Goal: Download file/media: Download file/media

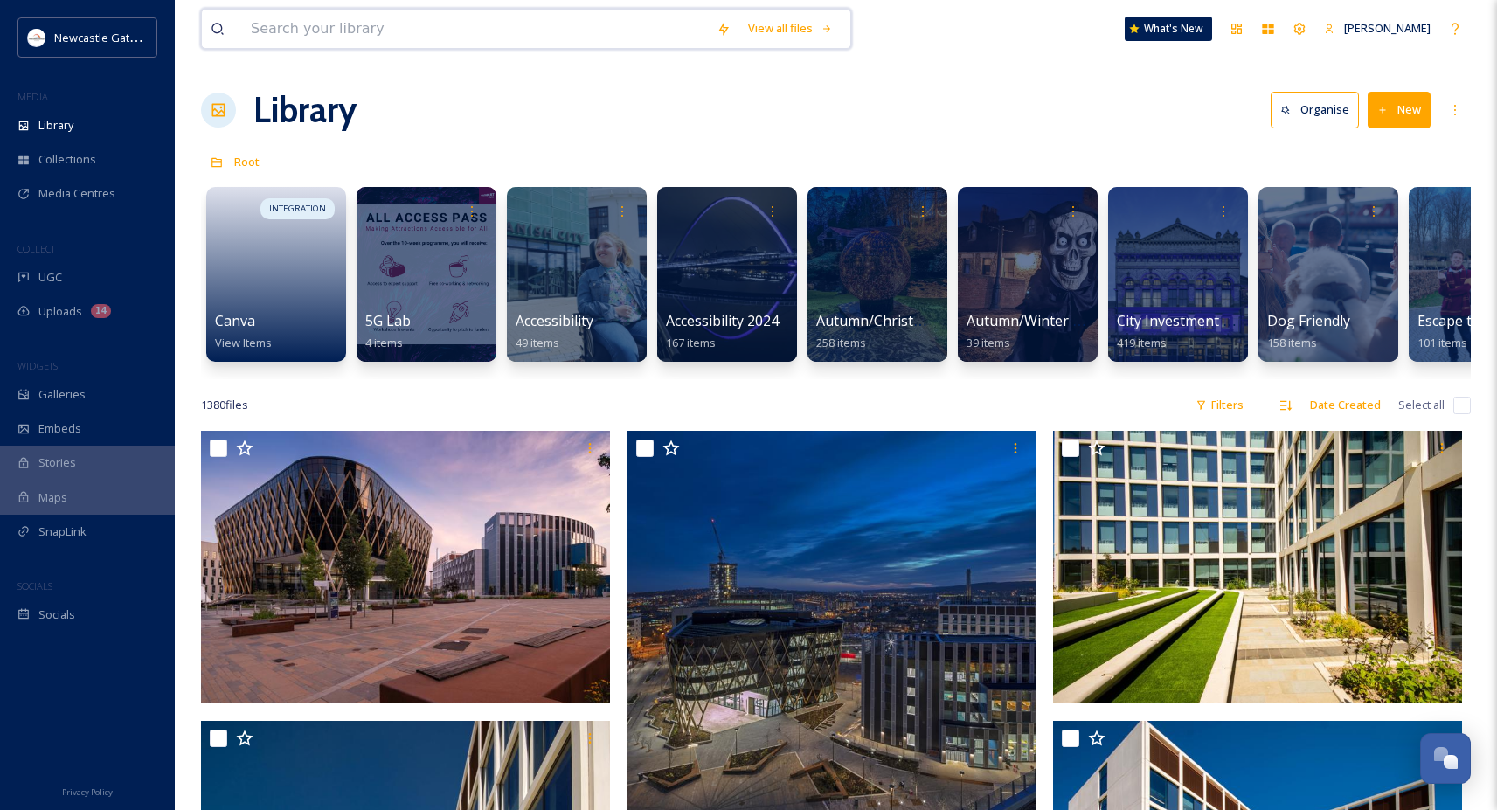
click at [459, 23] on input at bounding box center [475, 29] width 466 height 38
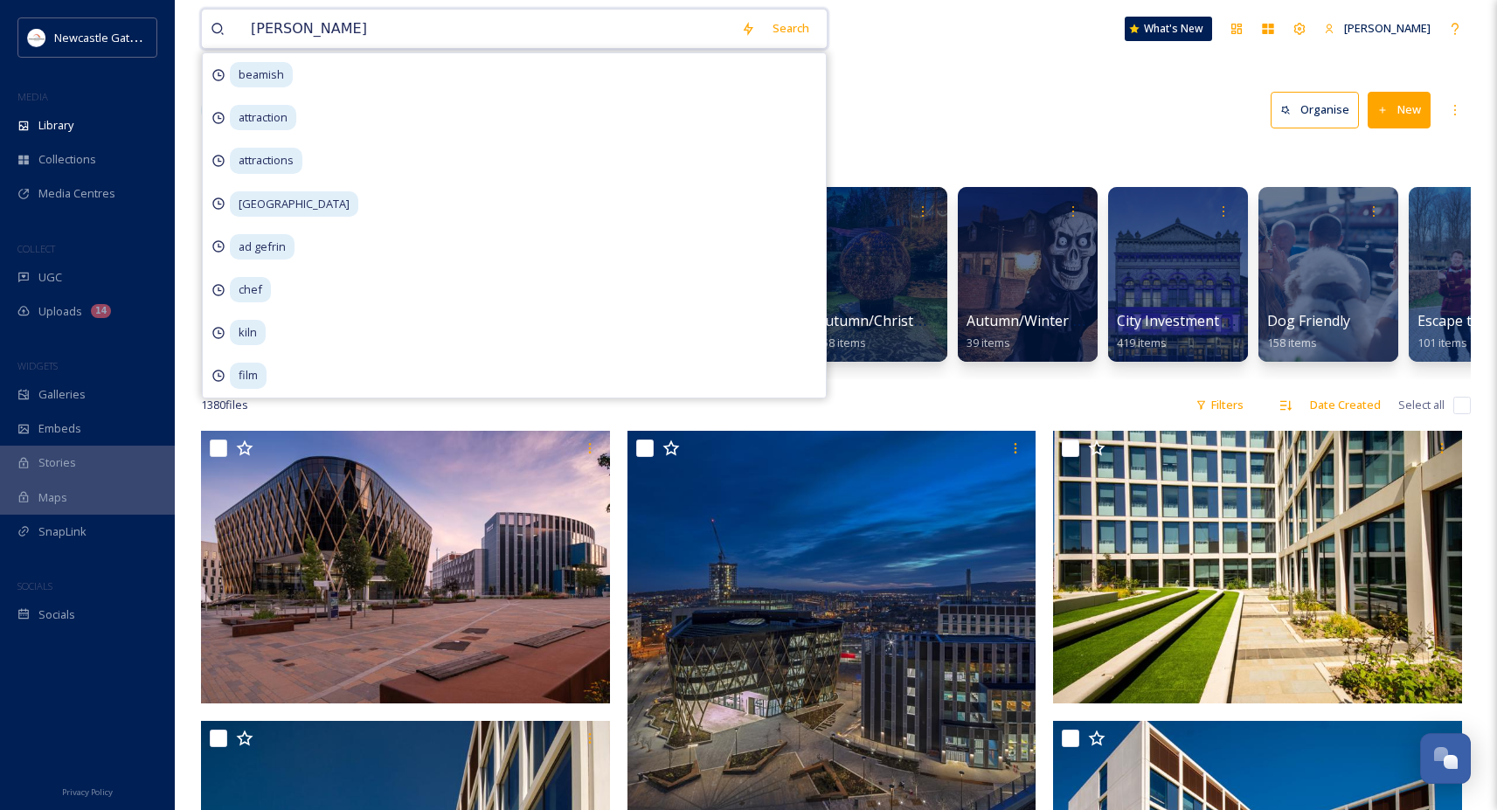
type input "[GEOGRAPHIC_DATA]"
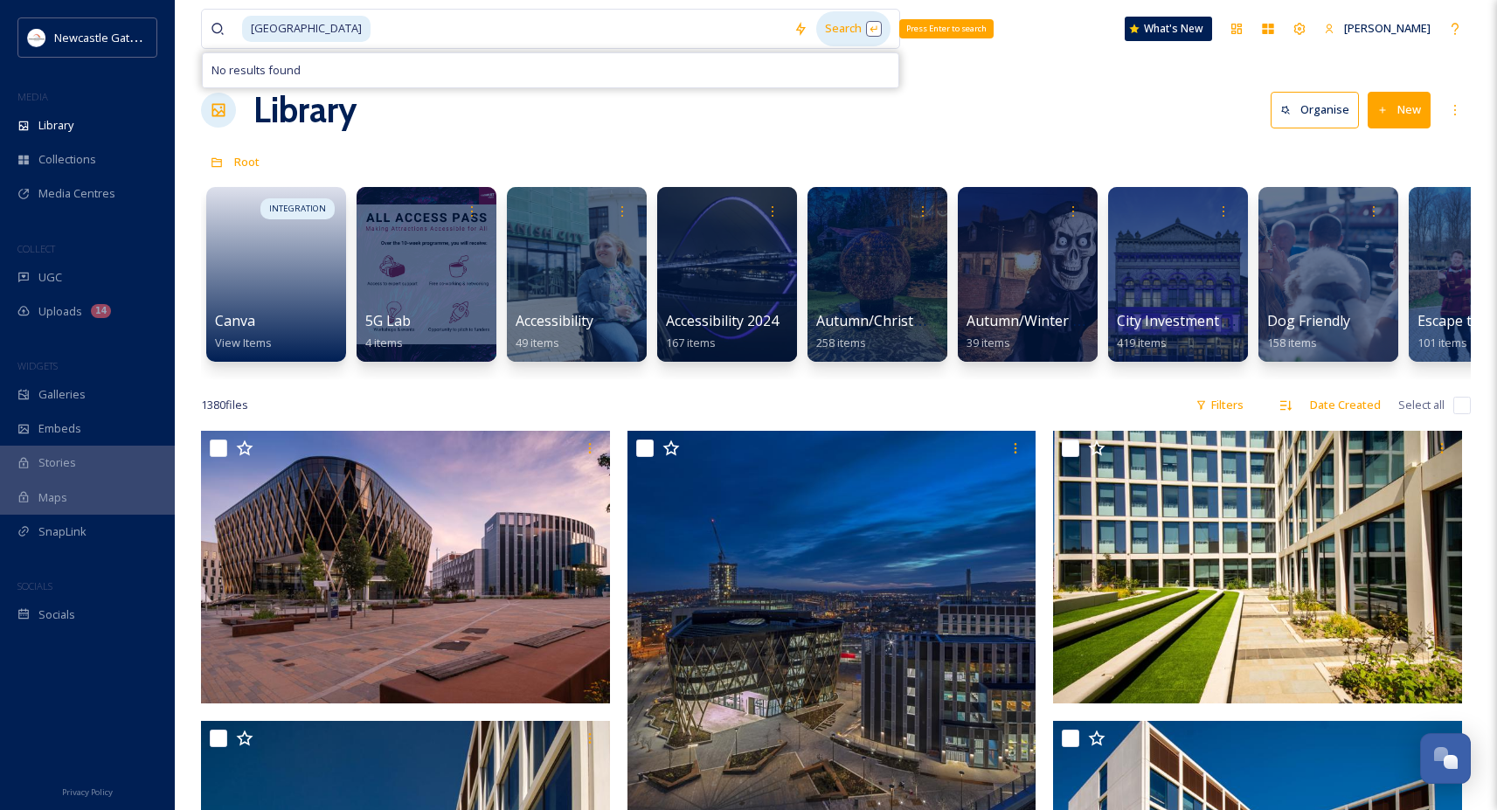
click at [818, 30] on div "Search Press Enter to search" at bounding box center [853, 28] width 74 height 34
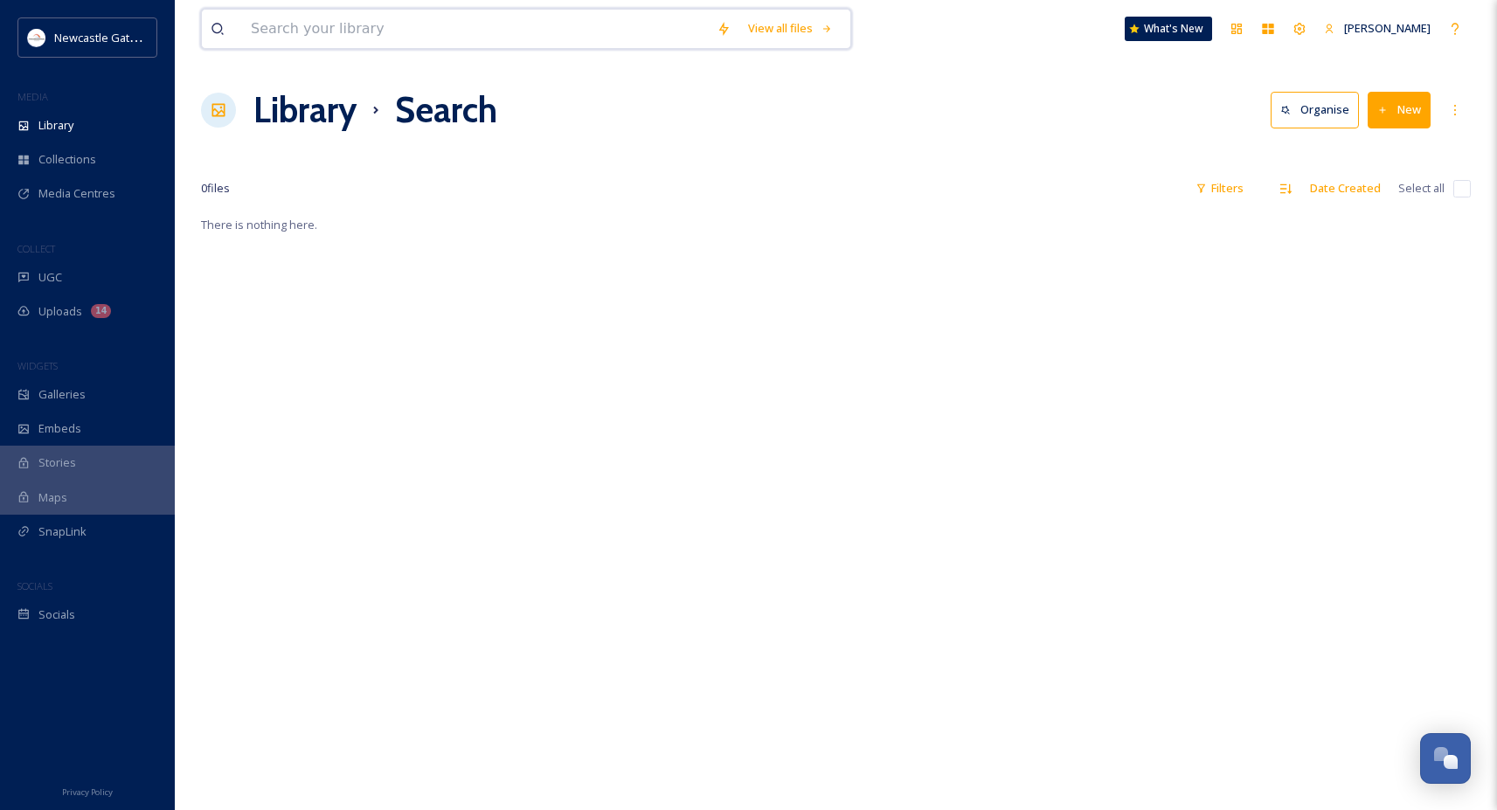
click at [332, 31] on input at bounding box center [475, 29] width 466 height 38
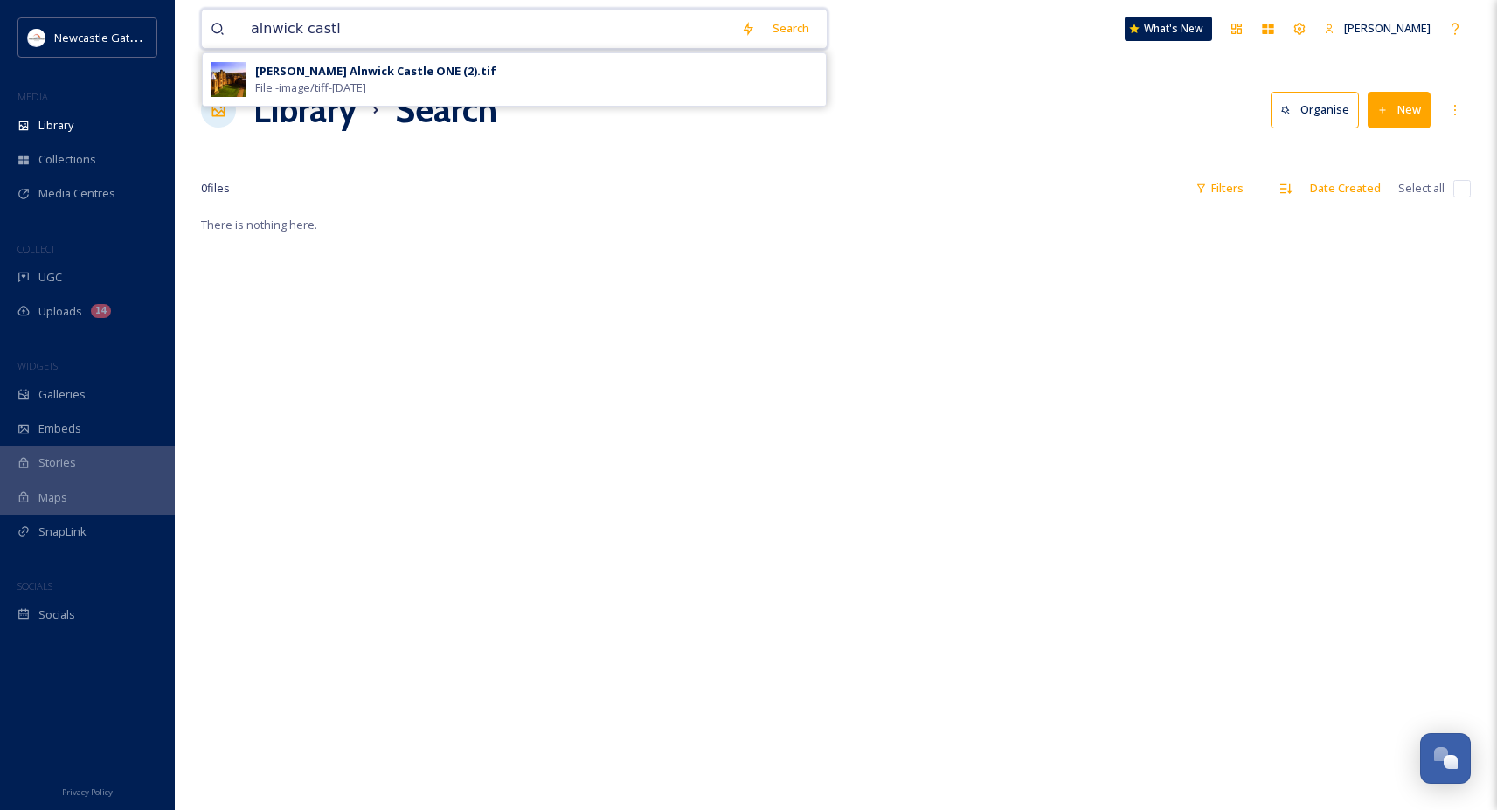
type input "[GEOGRAPHIC_DATA]"
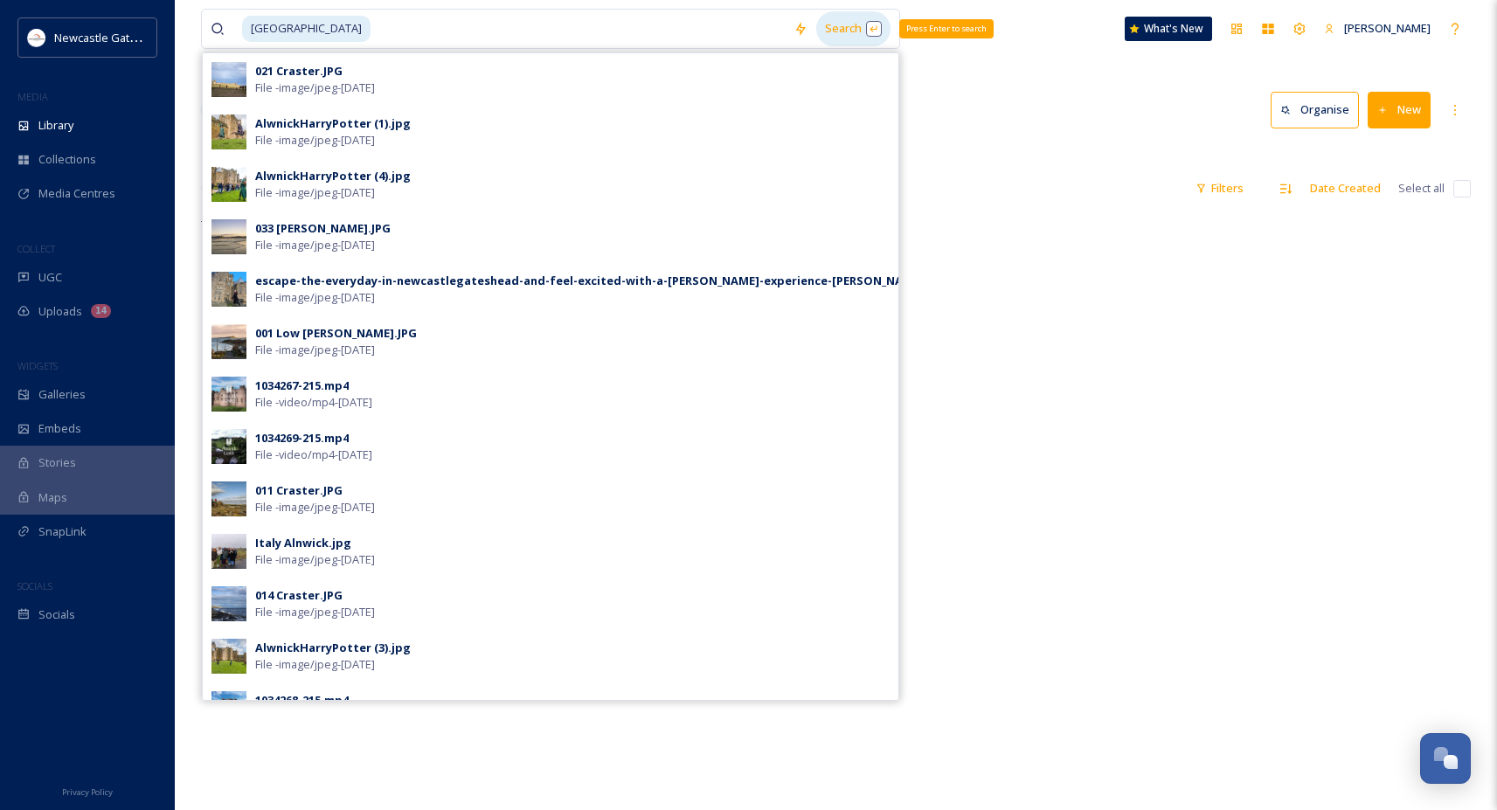
click at [827, 28] on div "Search Press Enter to search" at bounding box center [853, 28] width 74 height 34
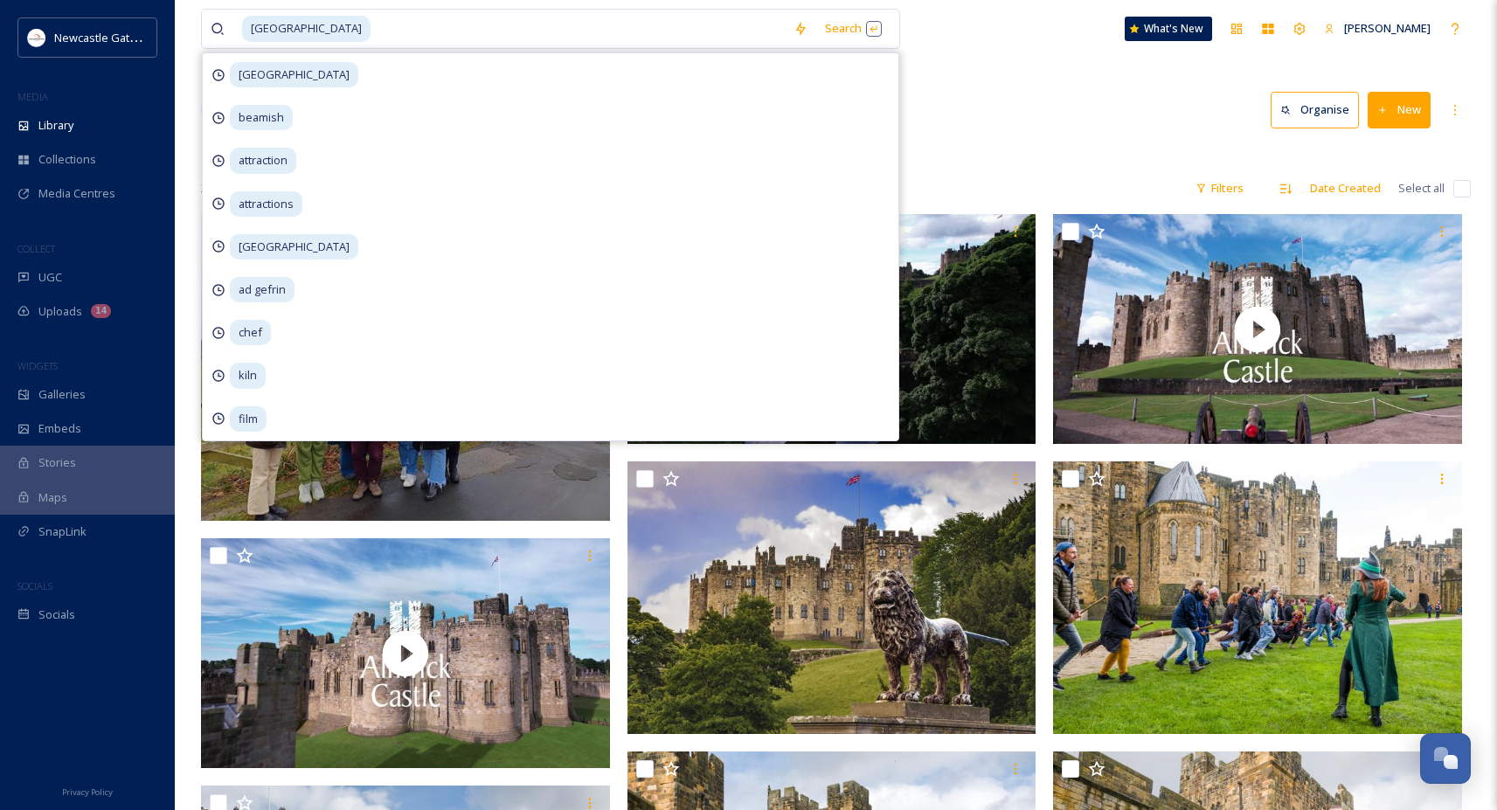
click at [1012, 148] on div at bounding box center [836, 153] width 1270 height 17
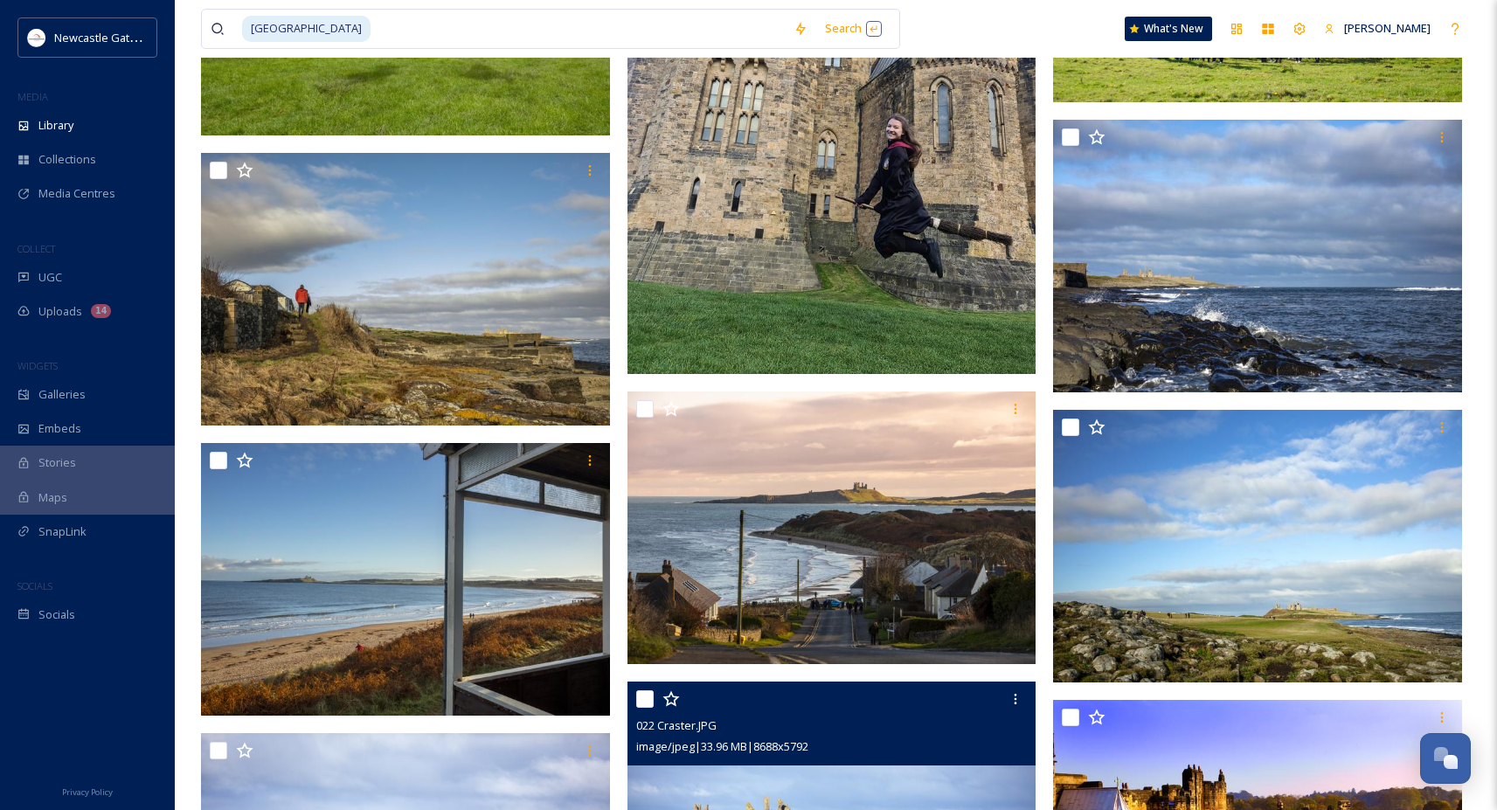
scroll to position [1157, 0]
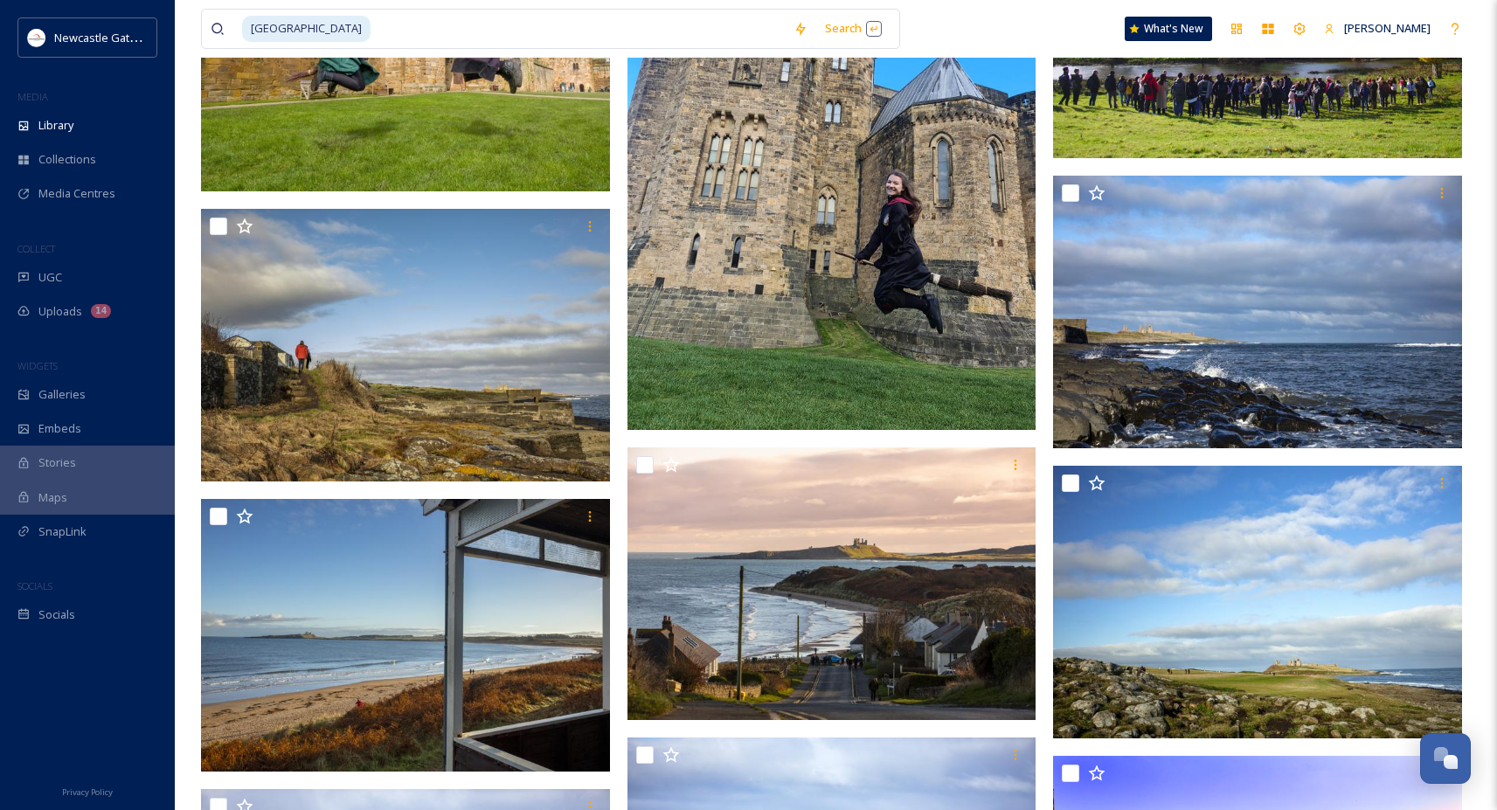
click at [889, 308] on img at bounding box center [831, 158] width 409 height 545
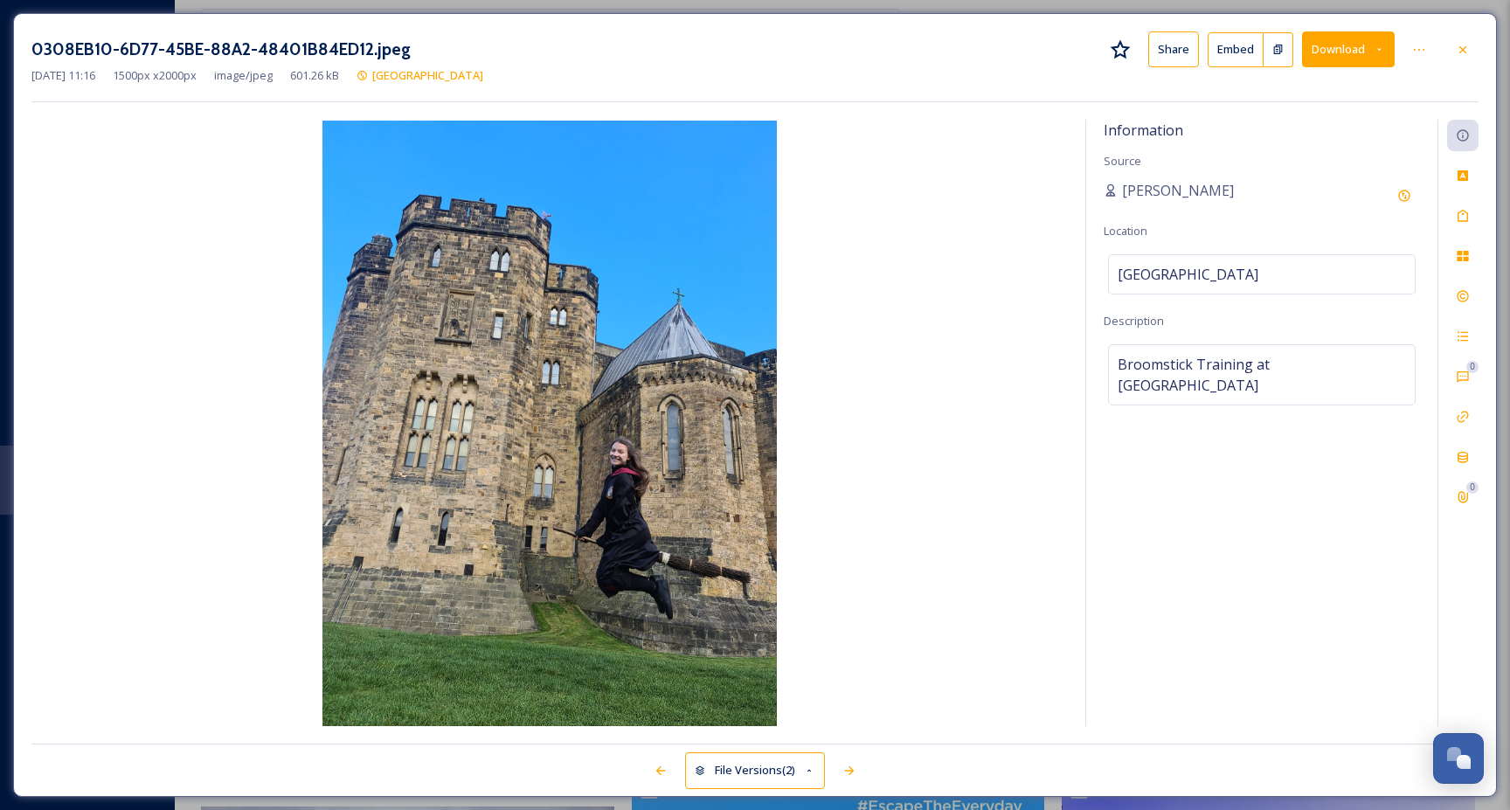
click at [1360, 47] on button "Download" at bounding box center [1348, 49] width 93 height 36
click at [1325, 94] on span "Download Original (1500 x 2000)" at bounding box center [1302, 89] width 165 height 17
click at [1463, 44] on icon at bounding box center [1463, 50] width 14 height 14
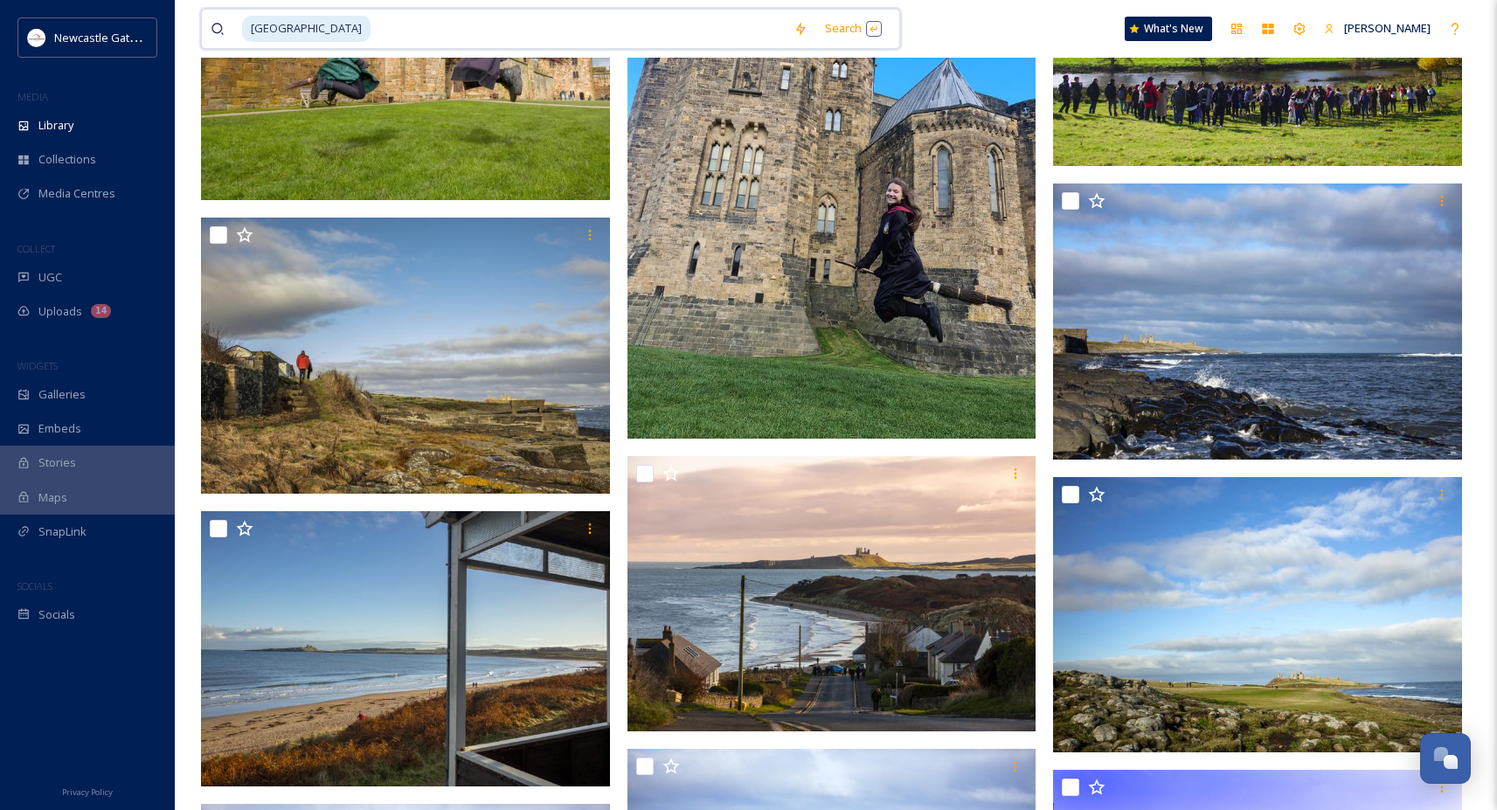
drag, startPoint x: 375, startPoint y: 31, endPoint x: 219, endPoint y: 23, distance: 155.8
click at [219, 23] on div "[GEOGRAPHIC_DATA]" at bounding box center [498, 29] width 574 height 38
type input "a"
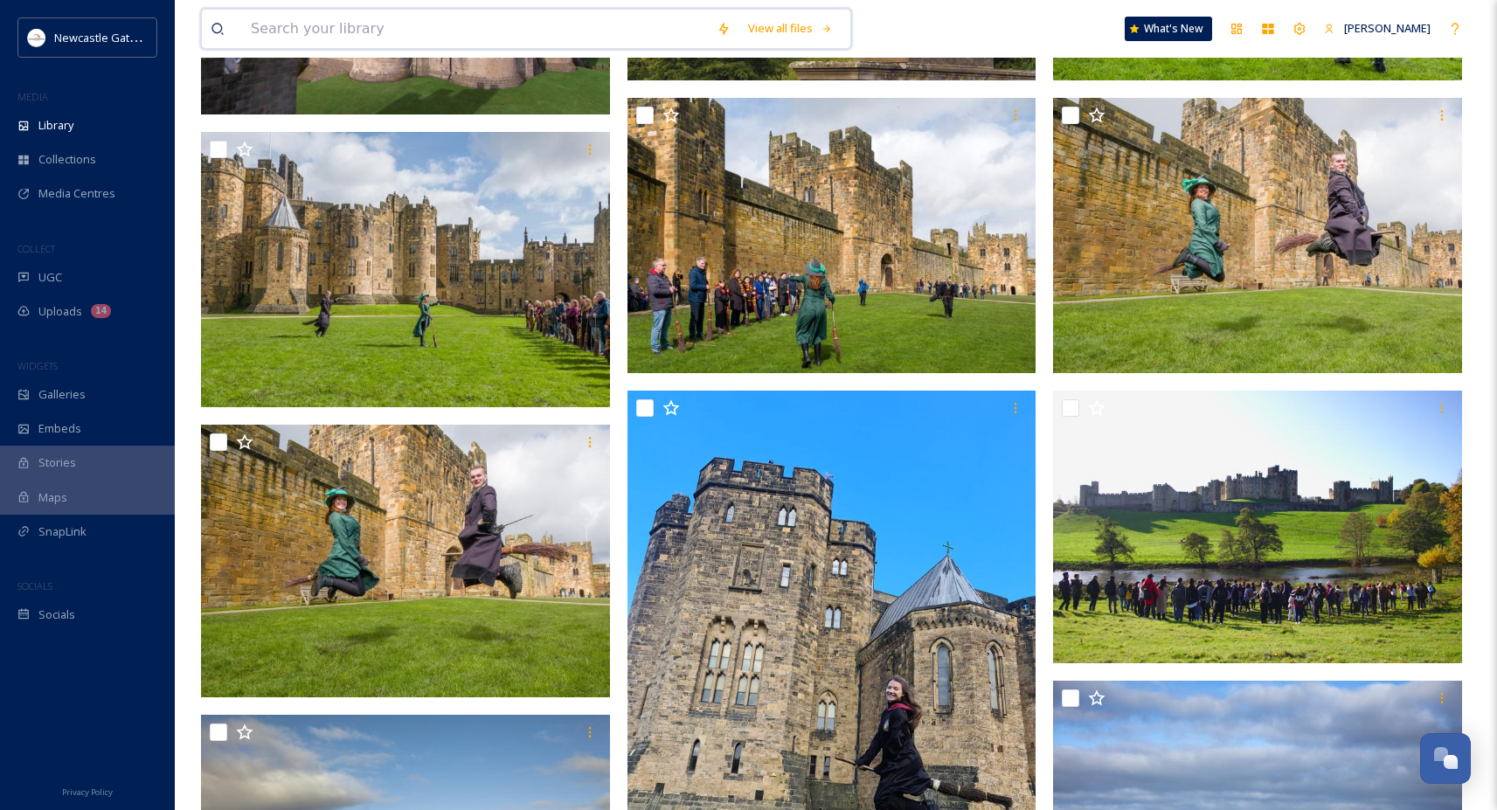
scroll to position [661, 0]
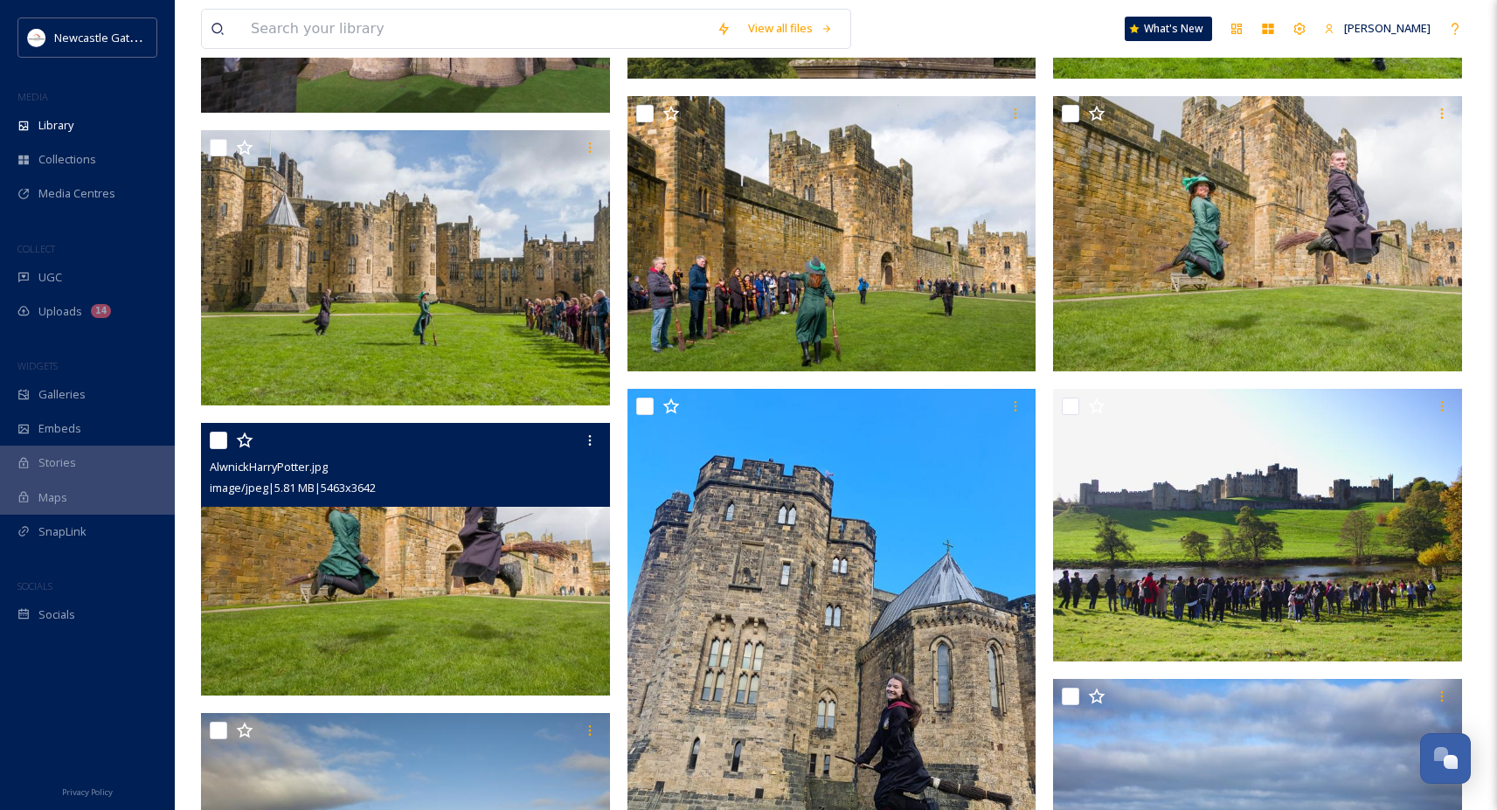
click at [444, 558] on img at bounding box center [405, 559] width 409 height 273
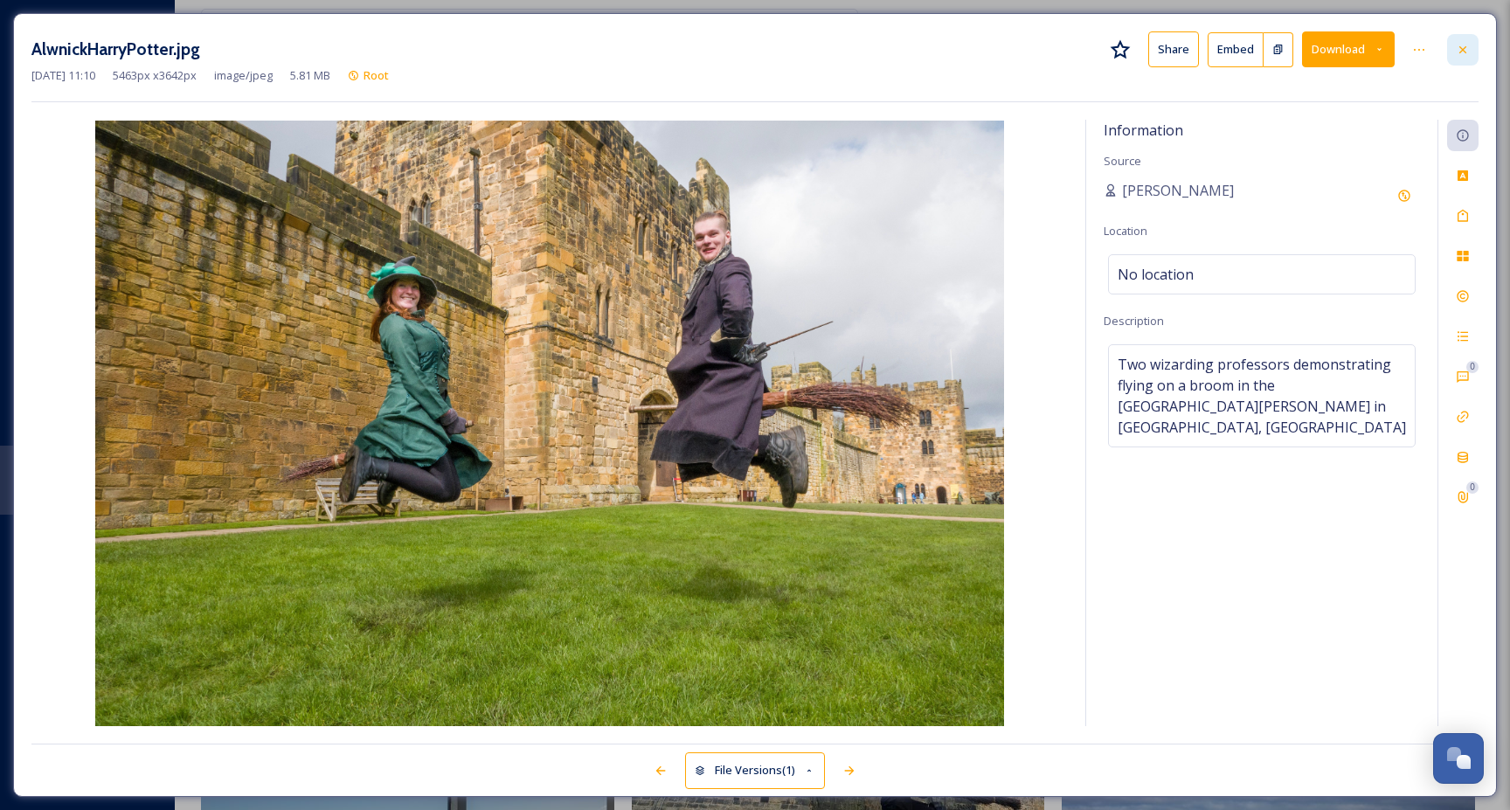
click at [1464, 47] on icon at bounding box center [1462, 48] width 7 height 7
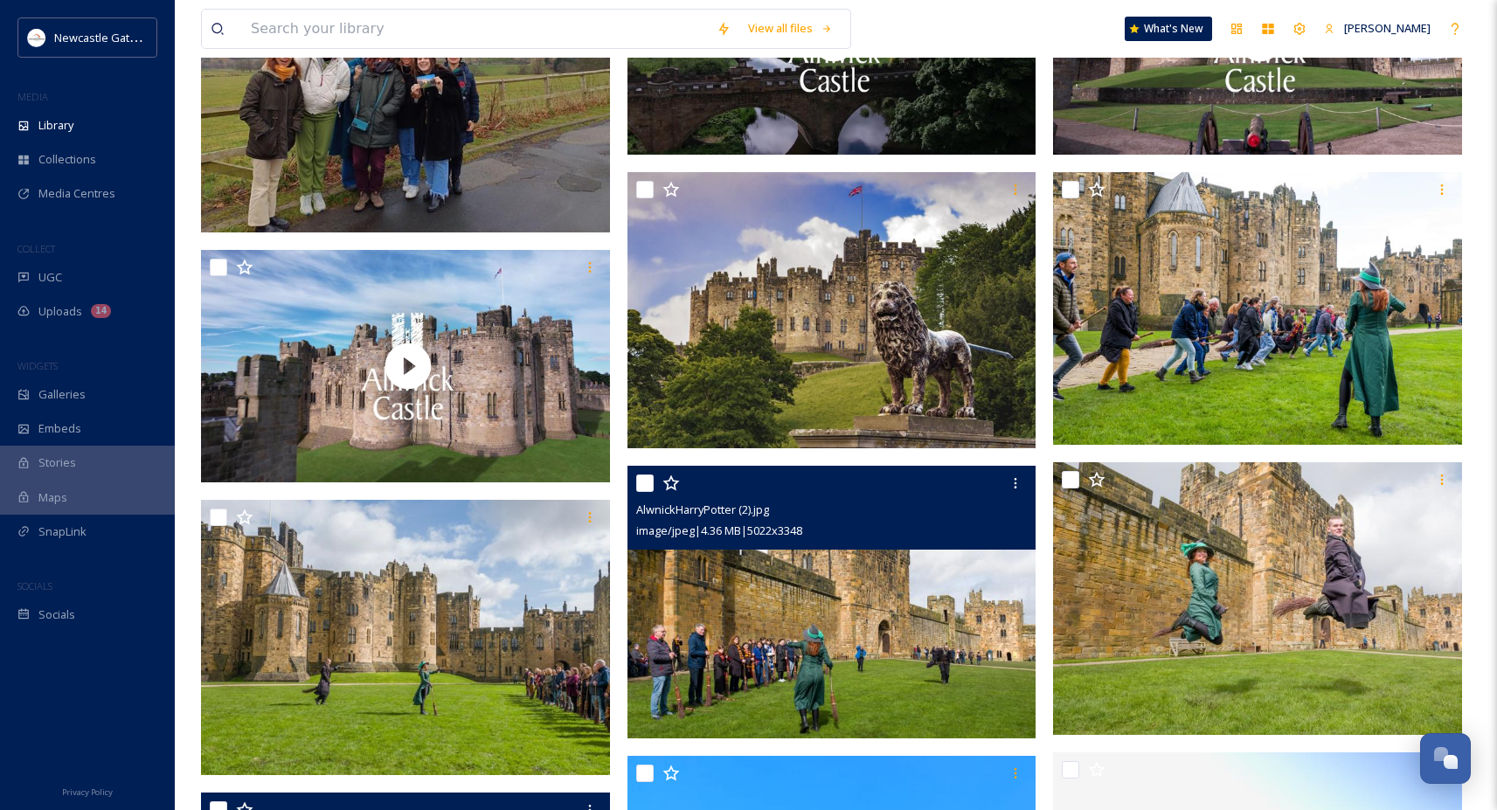
scroll to position [251, 0]
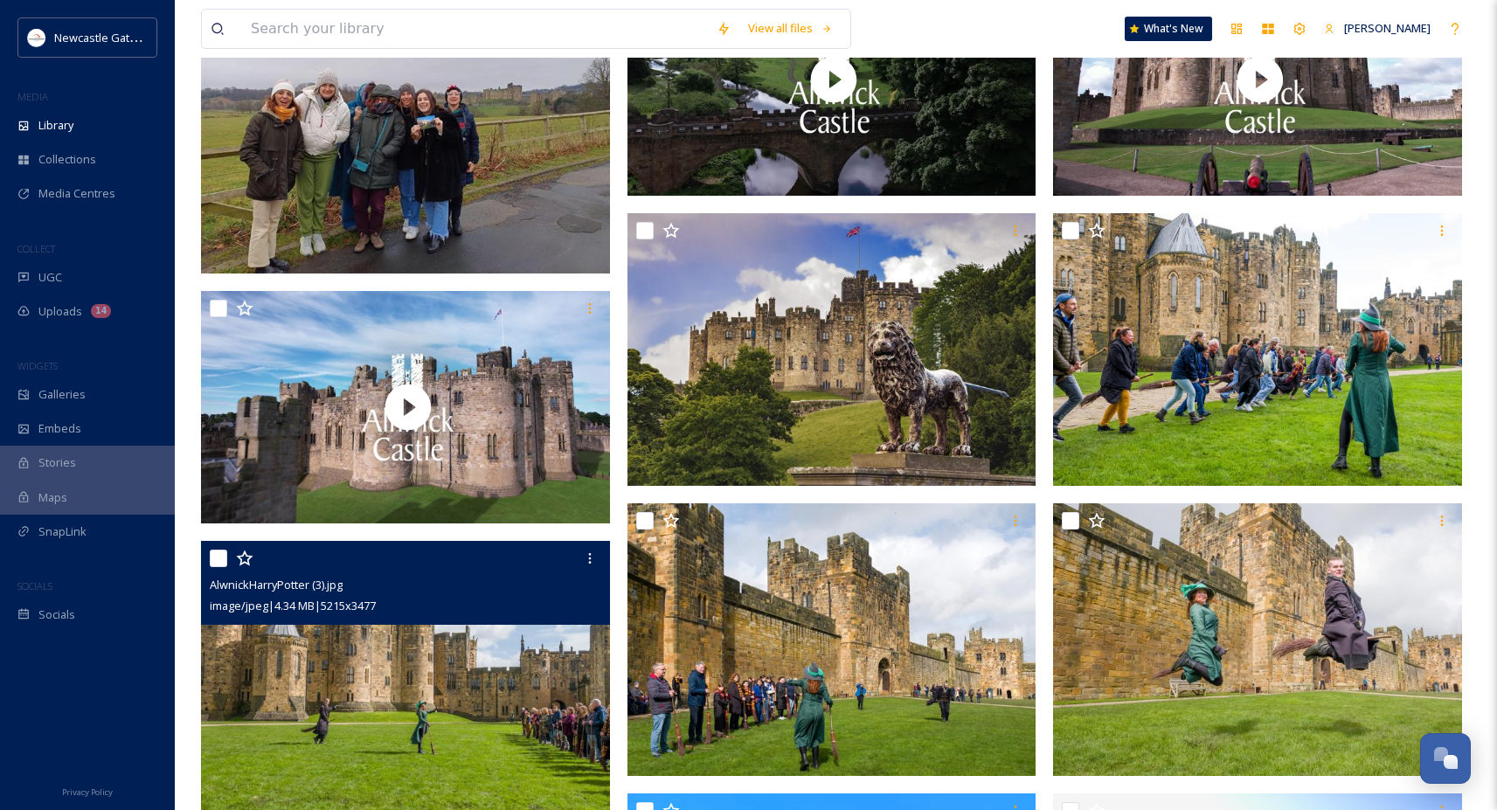
click at [481, 671] on img at bounding box center [405, 677] width 409 height 273
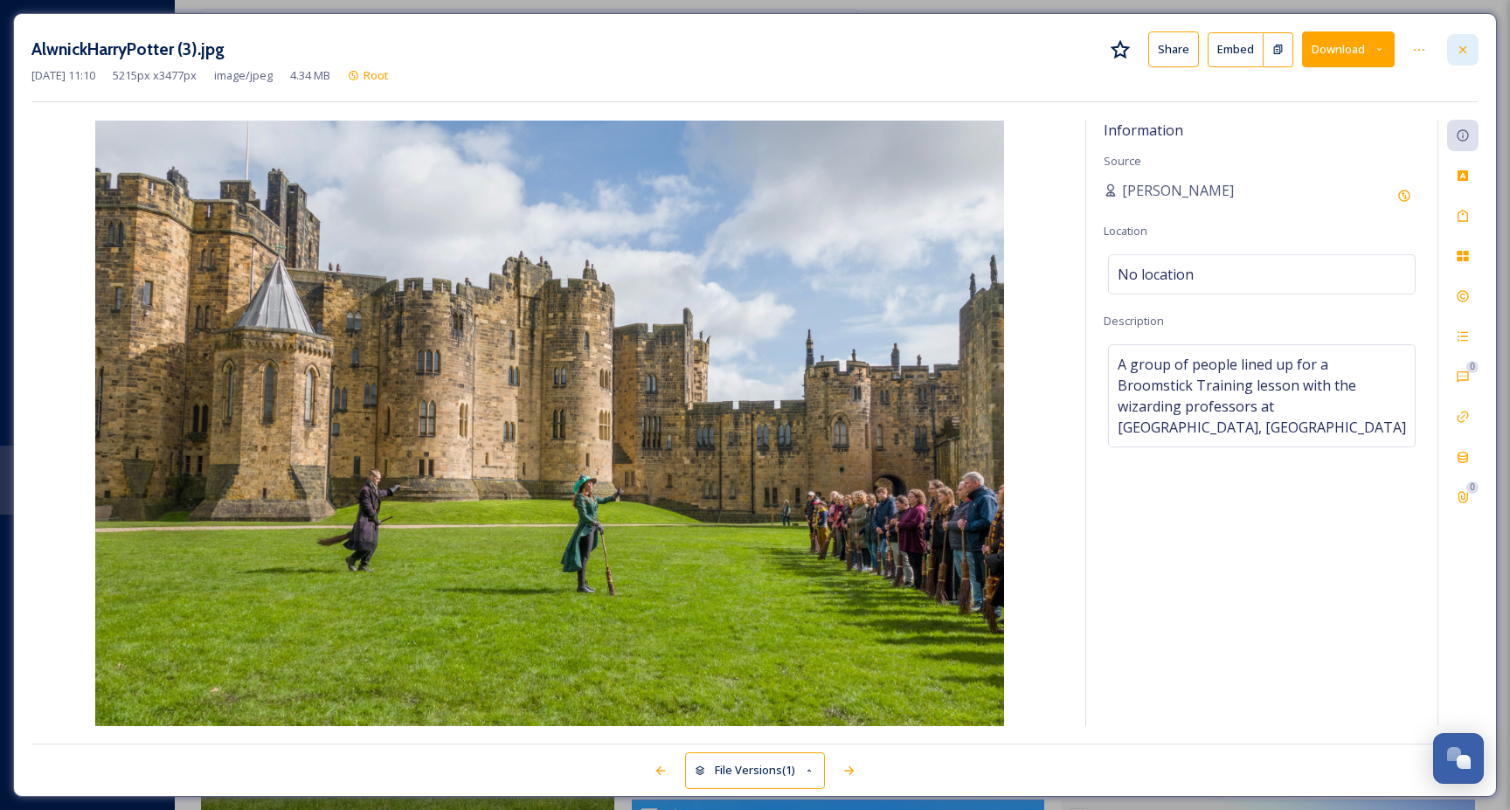
click at [1475, 43] on div at bounding box center [1462, 49] width 31 height 31
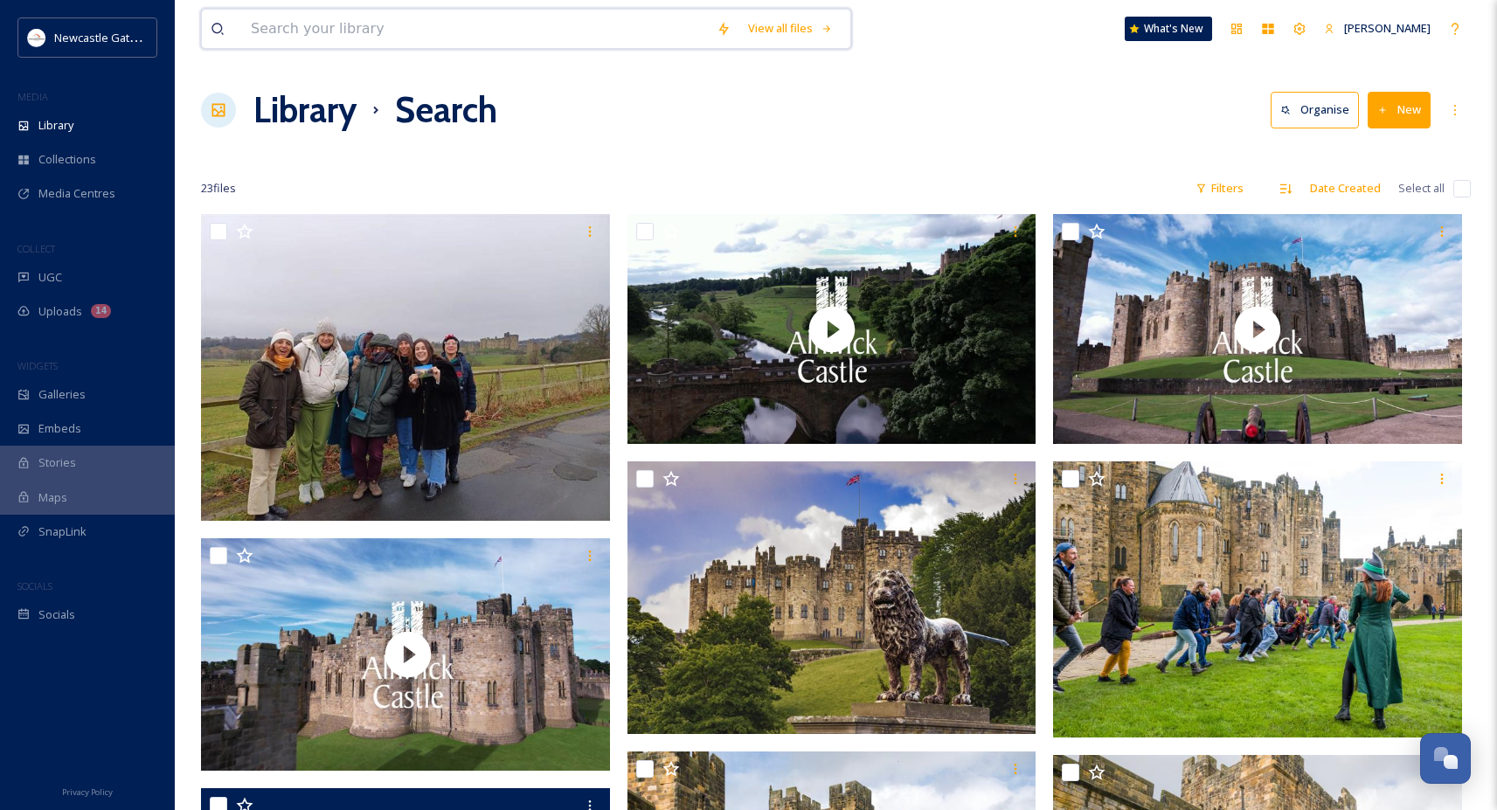
click at [379, 29] on input at bounding box center [475, 29] width 466 height 38
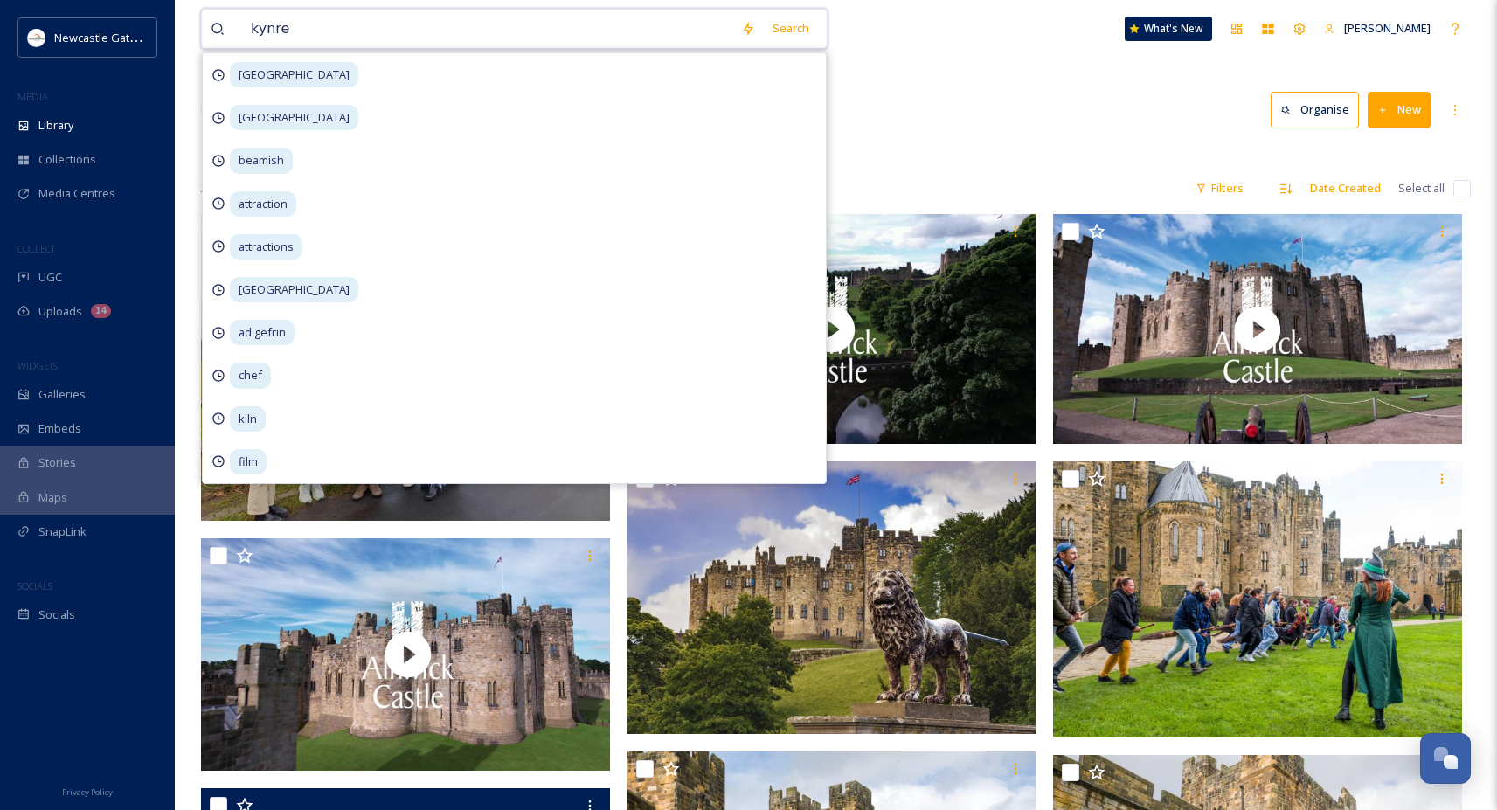
type input "kynren"
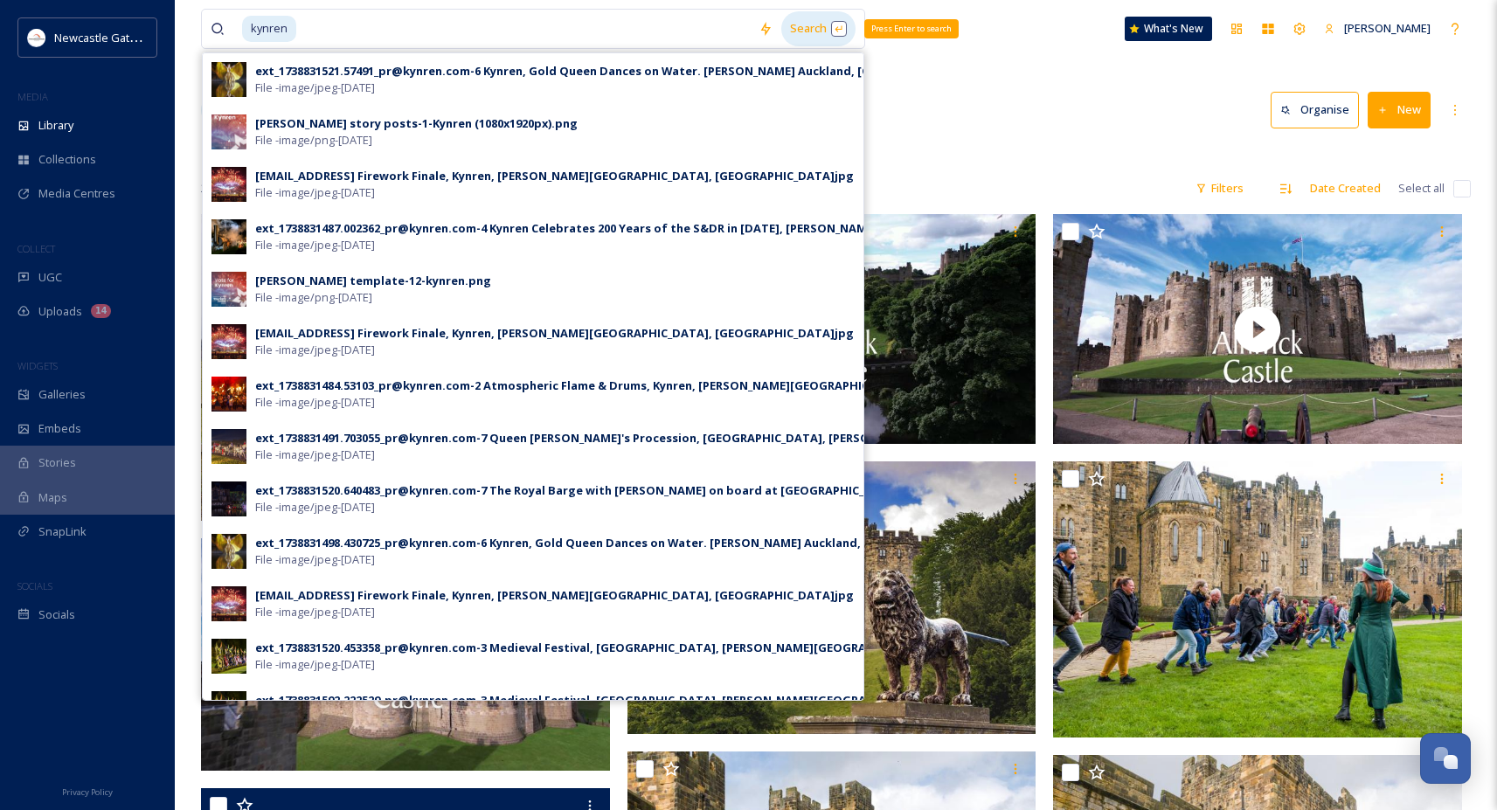
click at [792, 24] on div "Search Press Enter to search" at bounding box center [818, 28] width 74 height 34
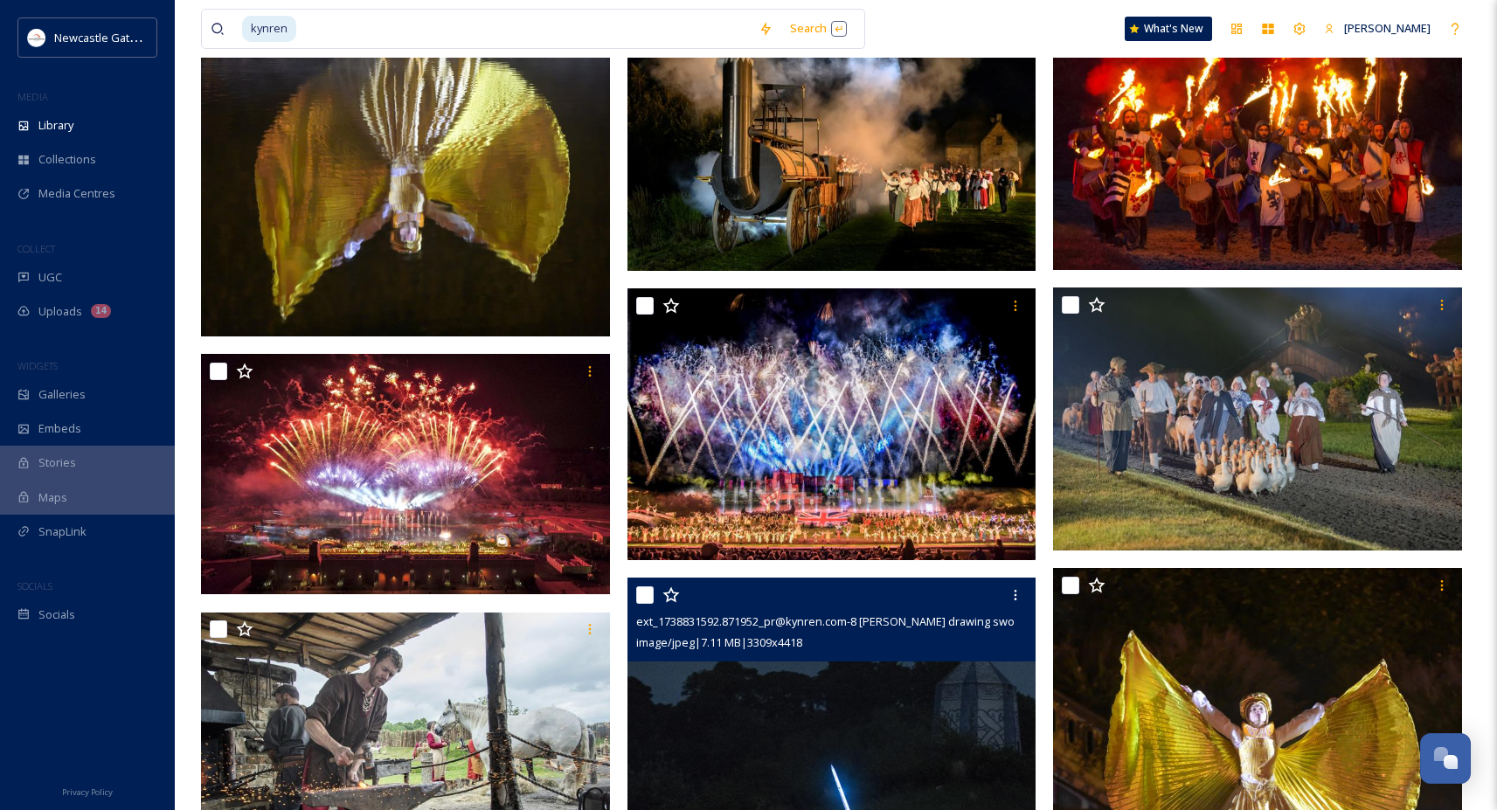
scroll to position [972, 0]
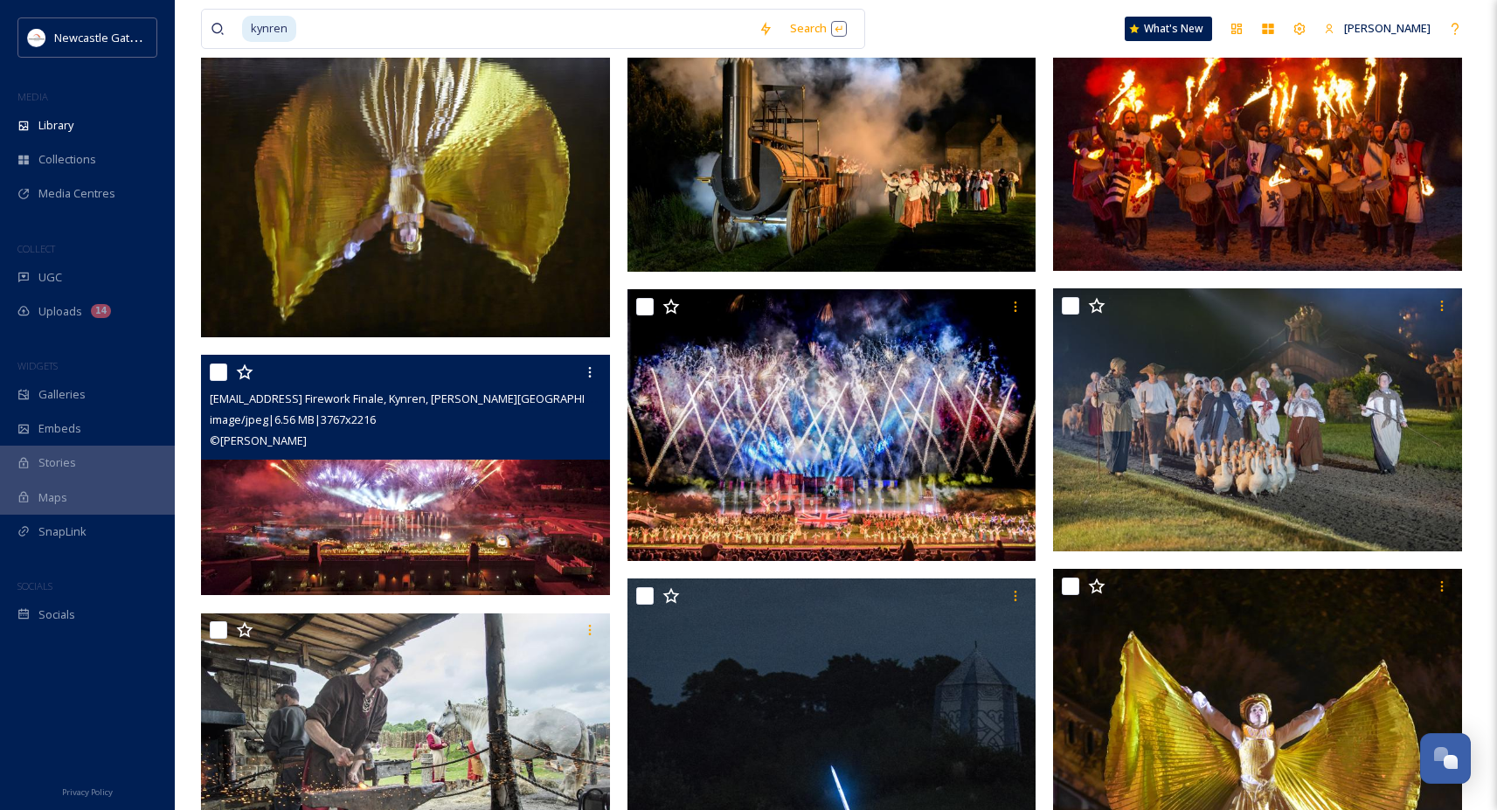
click at [538, 496] on img at bounding box center [405, 475] width 409 height 240
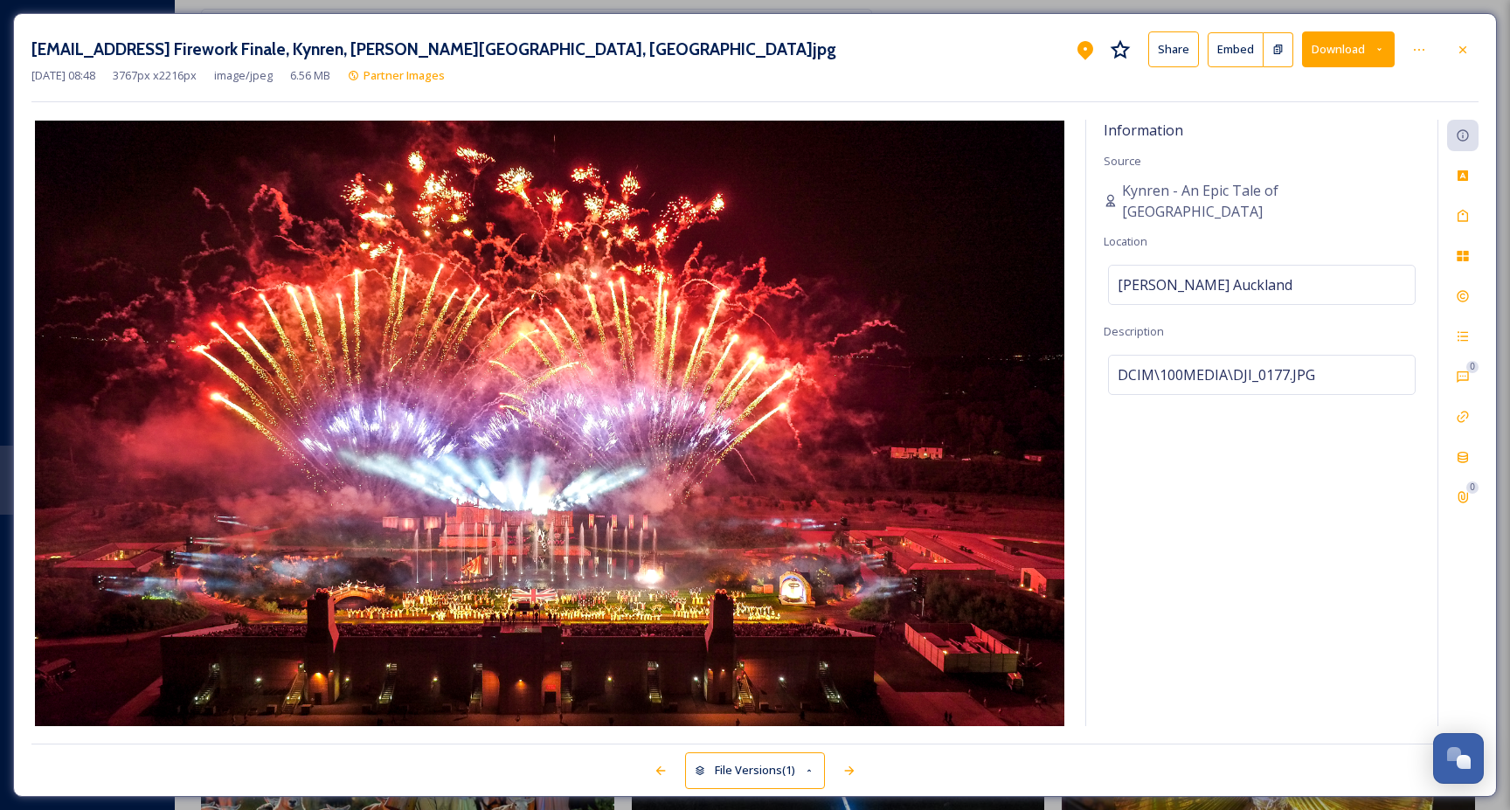
click at [1342, 50] on button "Download" at bounding box center [1348, 49] width 93 height 36
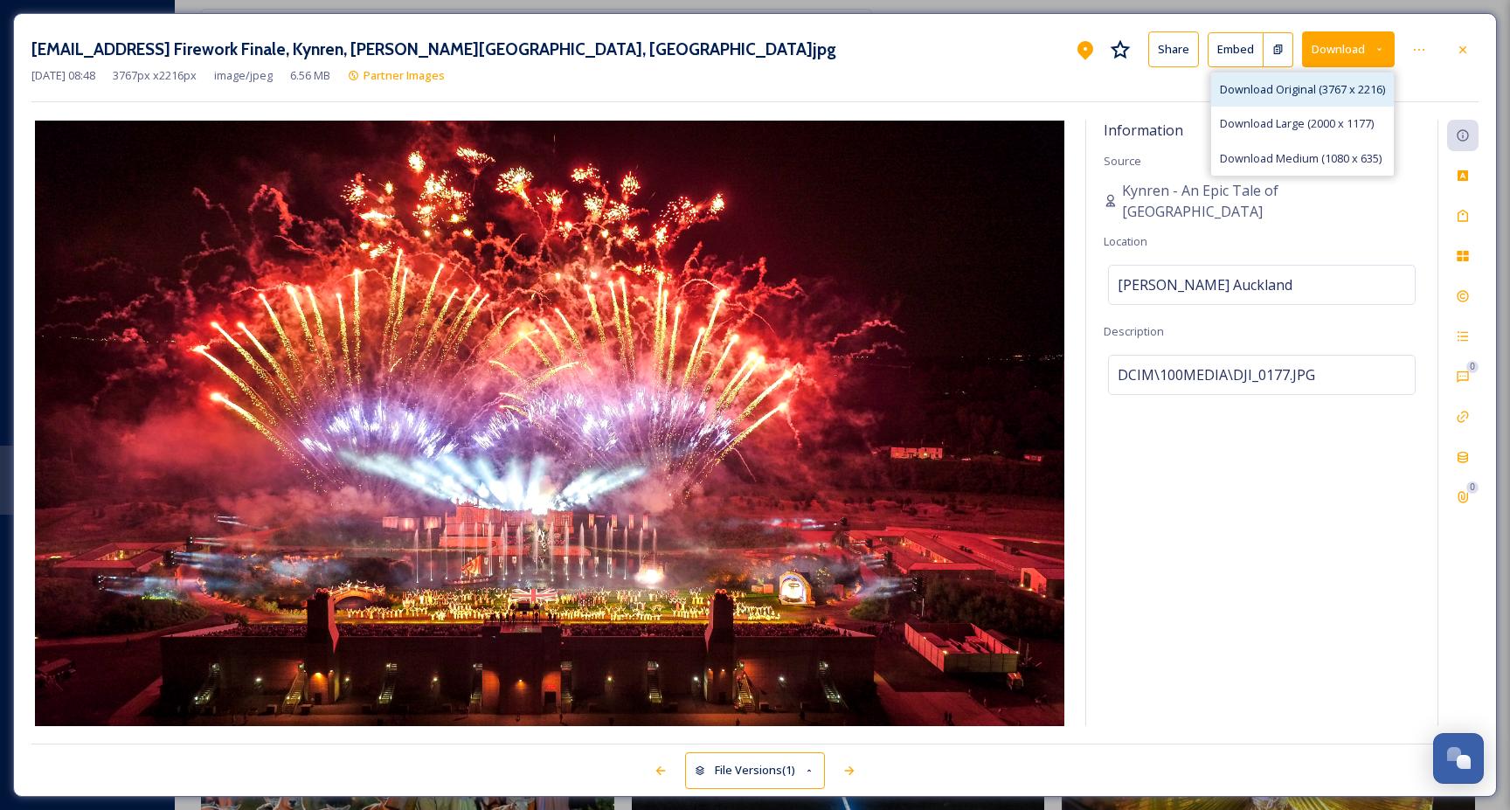
click at [1309, 98] on div "Download Original (3767 x 2216)" at bounding box center [1302, 90] width 183 height 34
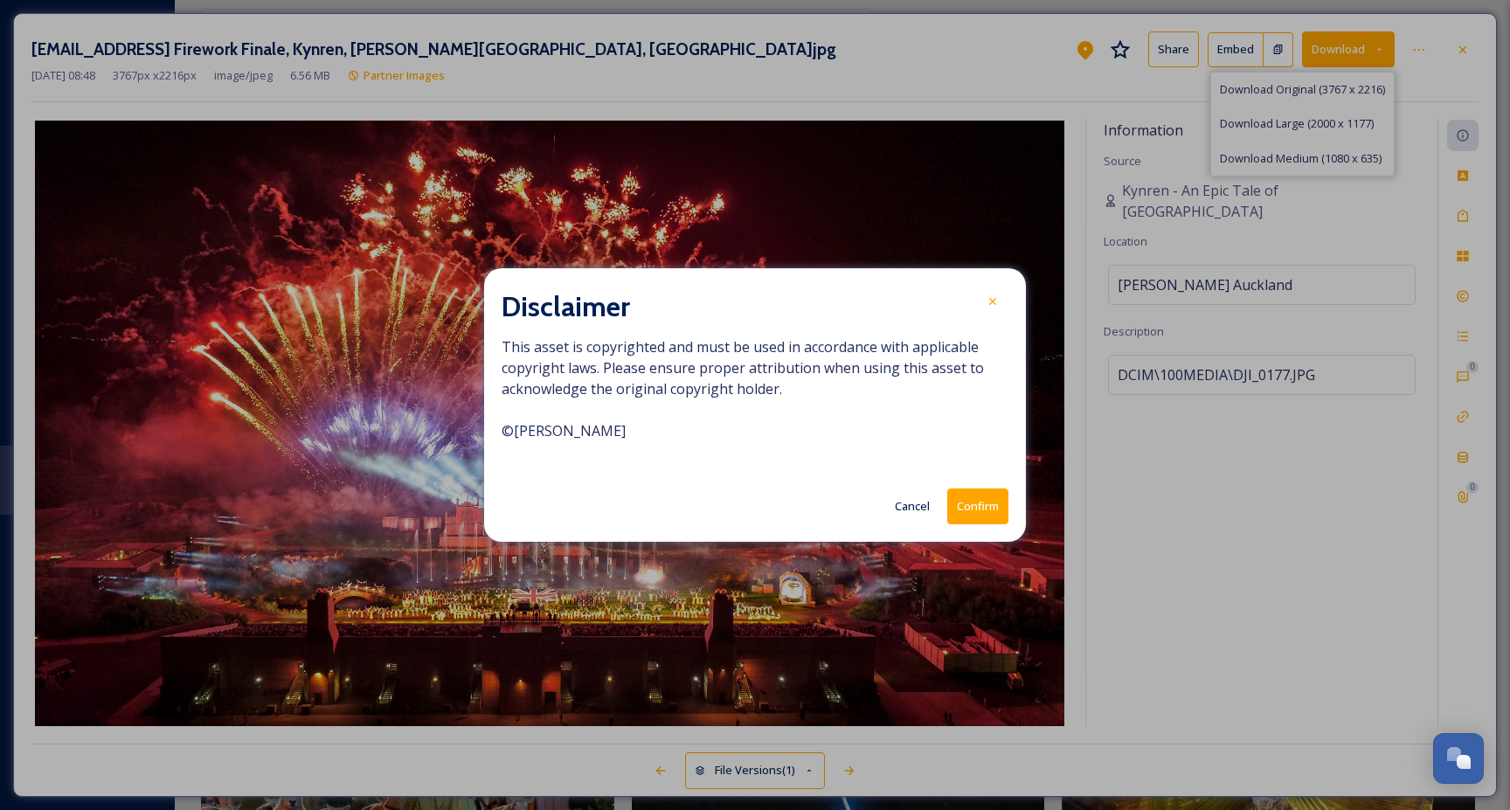
click at [968, 513] on button "Confirm" at bounding box center [977, 506] width 61 height 36
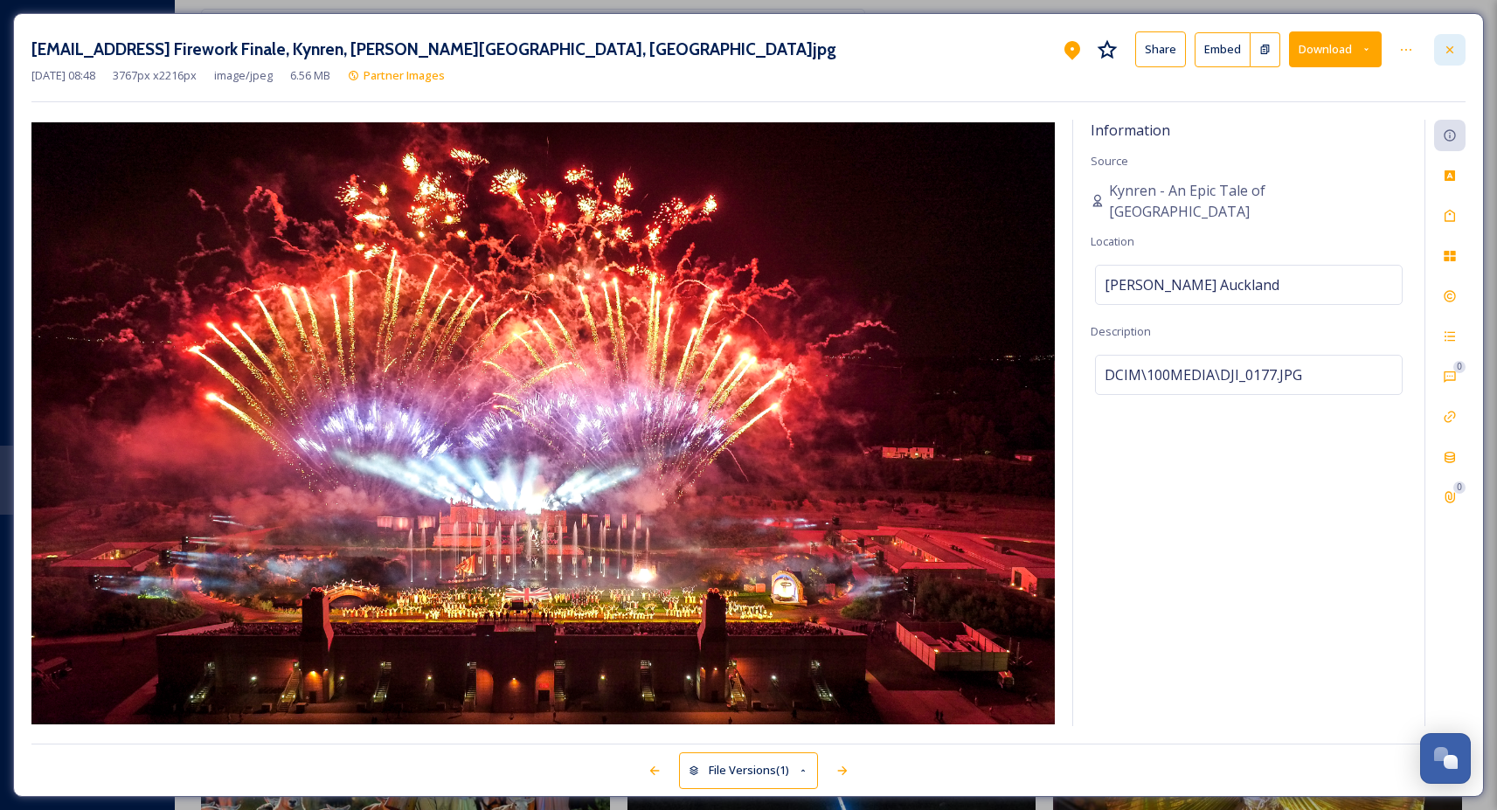
click at [1453, 50] on icon at bounding box center [1450, 50] width 14 height 14
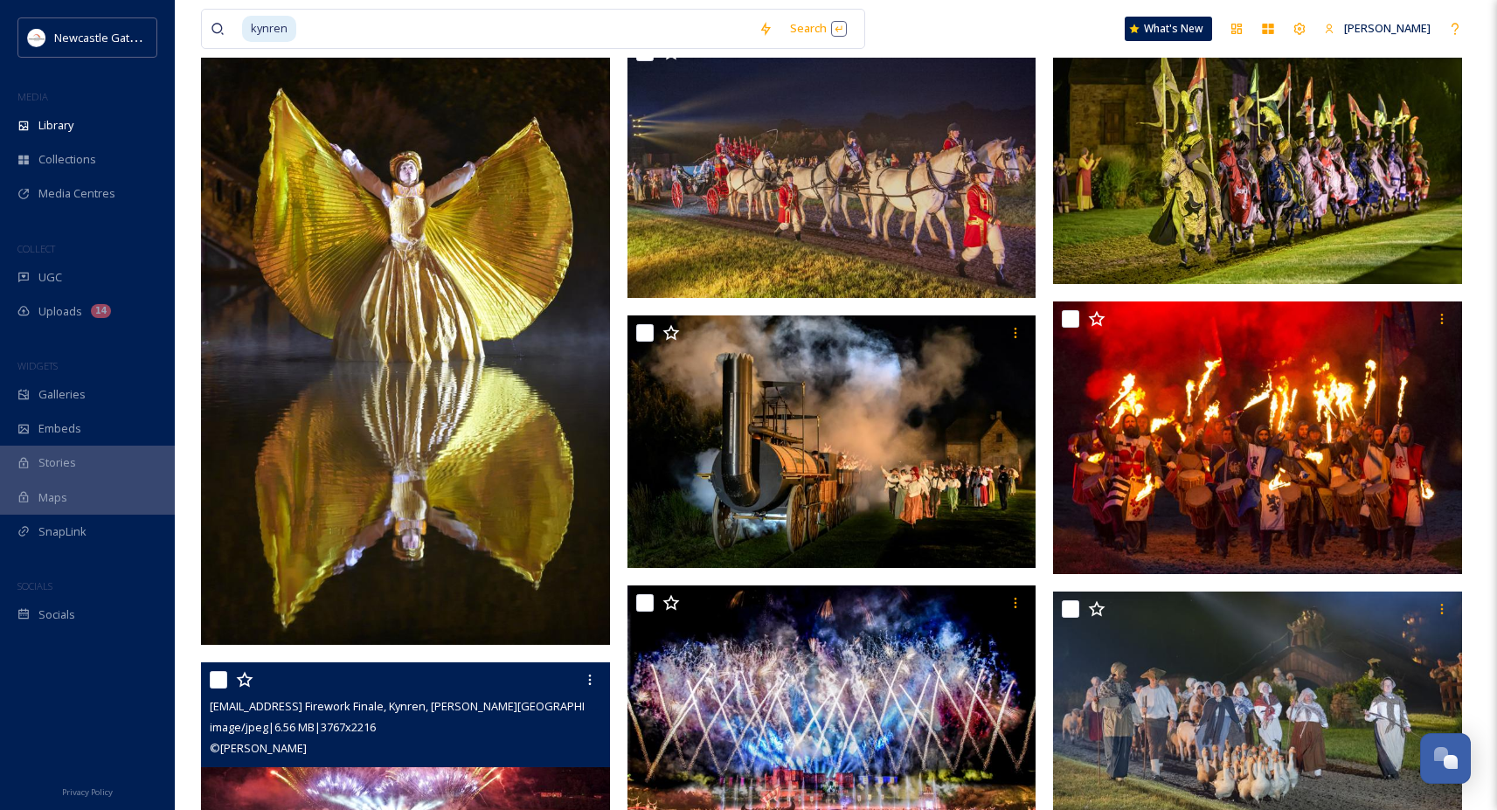
scroll to position [715, 0]
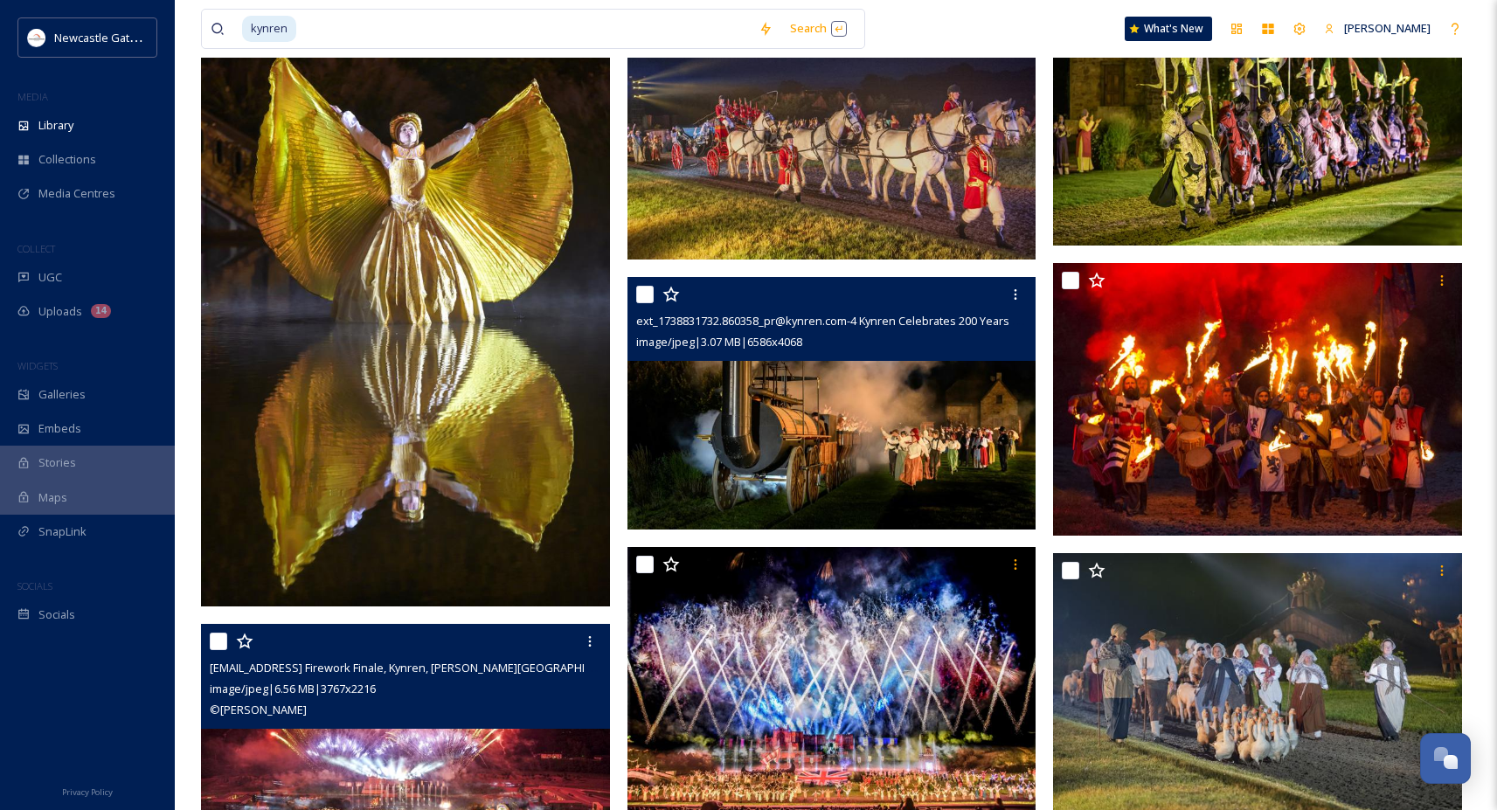
click at [862, 401] on img at bounding box center [831, 403] width 409 height 253
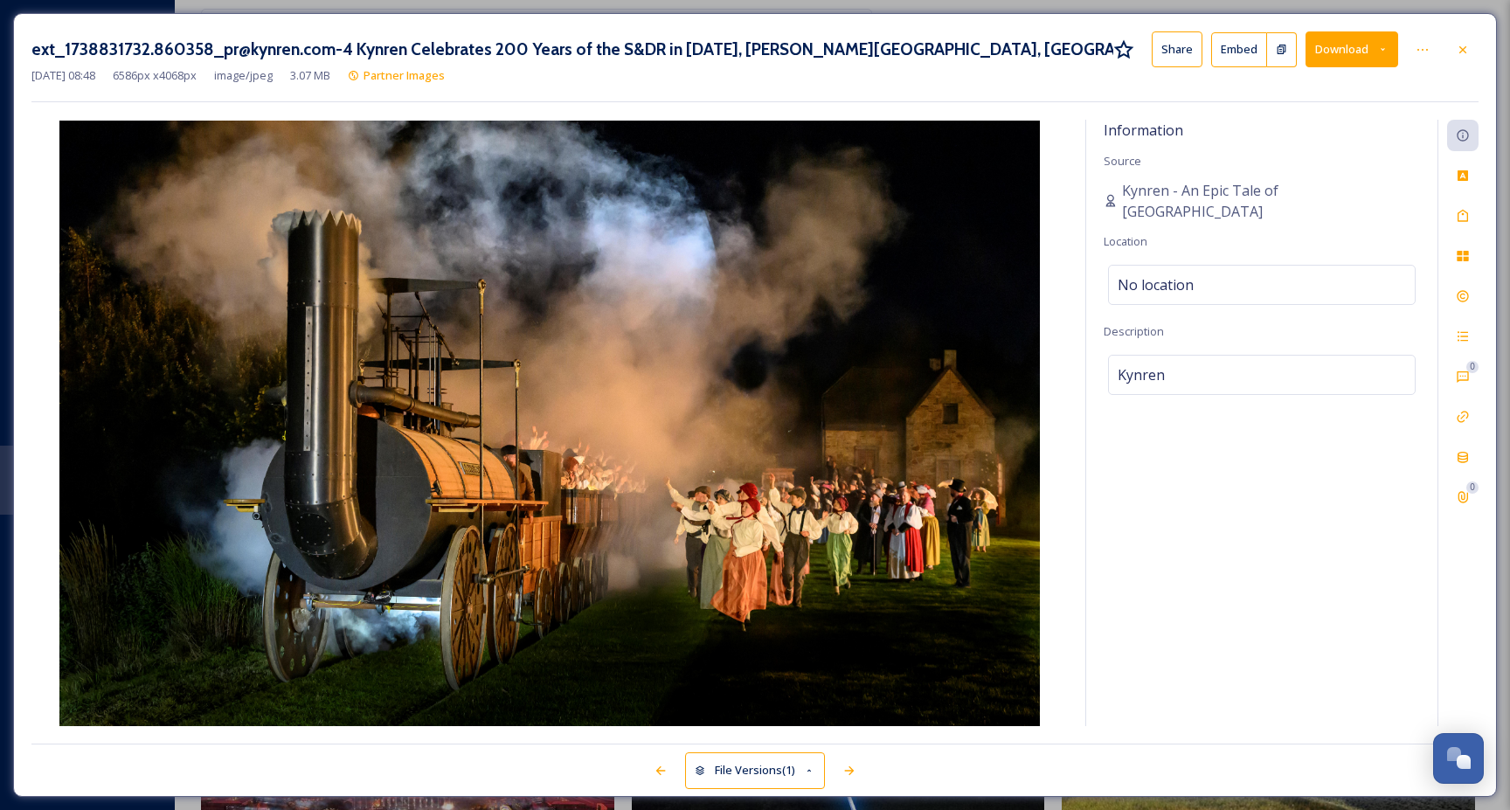
click at [1351, 37] on button "Download" at bounding box center [1351, 49] width 93 height 36
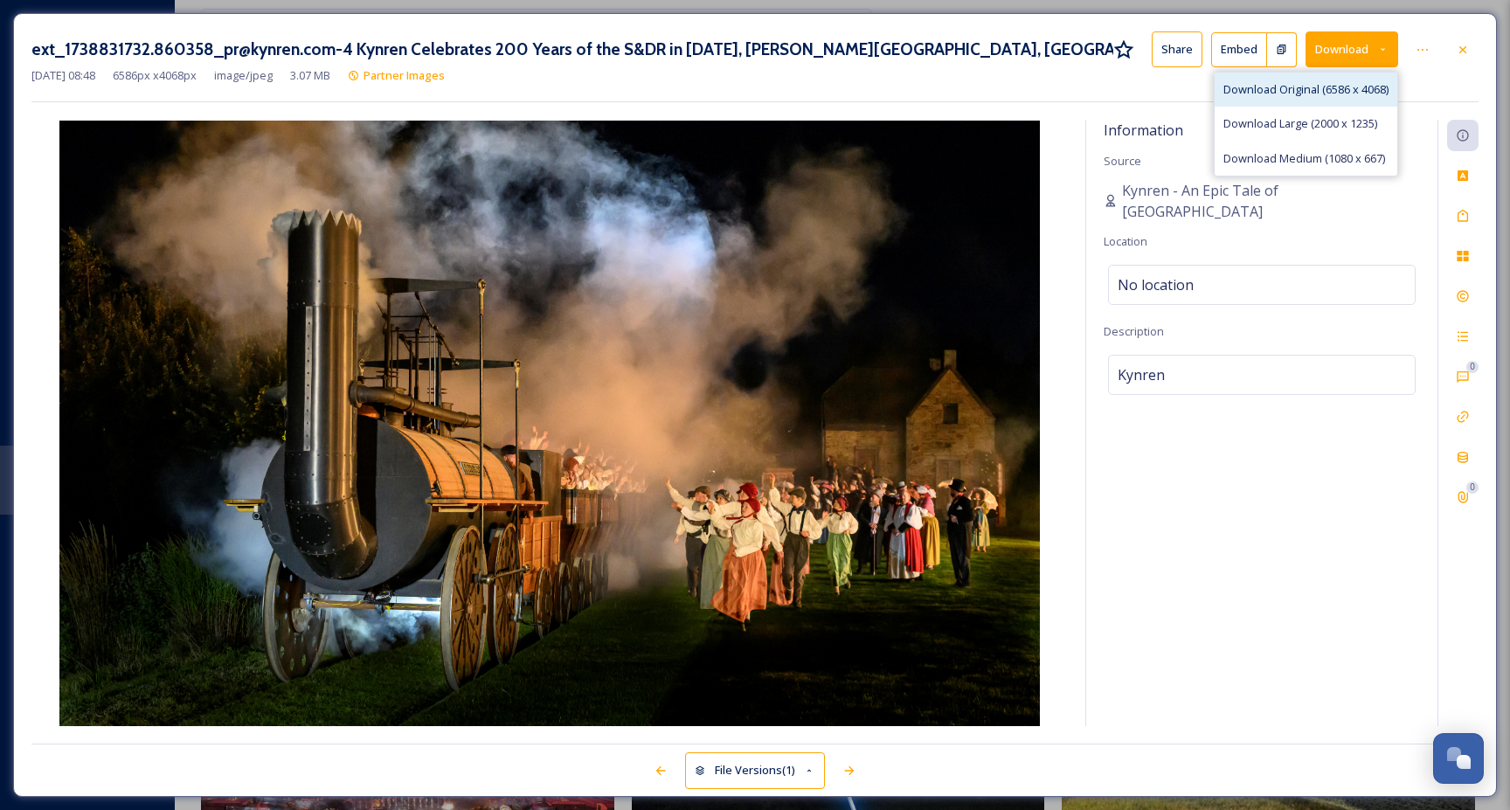
click at [1280, 94] on span "Download Original (6586 x 4068)" at bounding box center [1305, 89] width 165 height 17
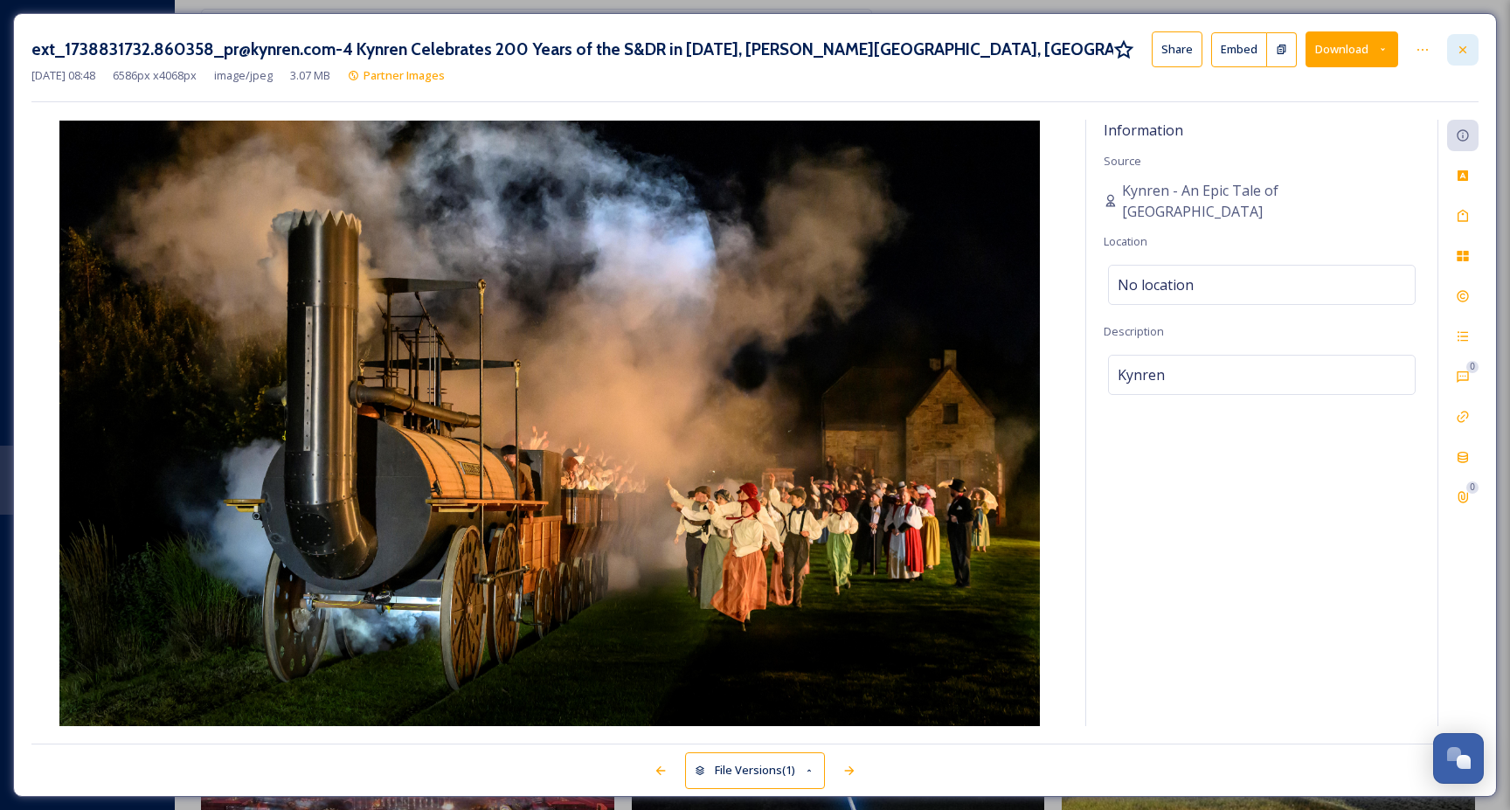
click at [1464, 43] on icon at bounding box center [1463, 50] width 14 height 14
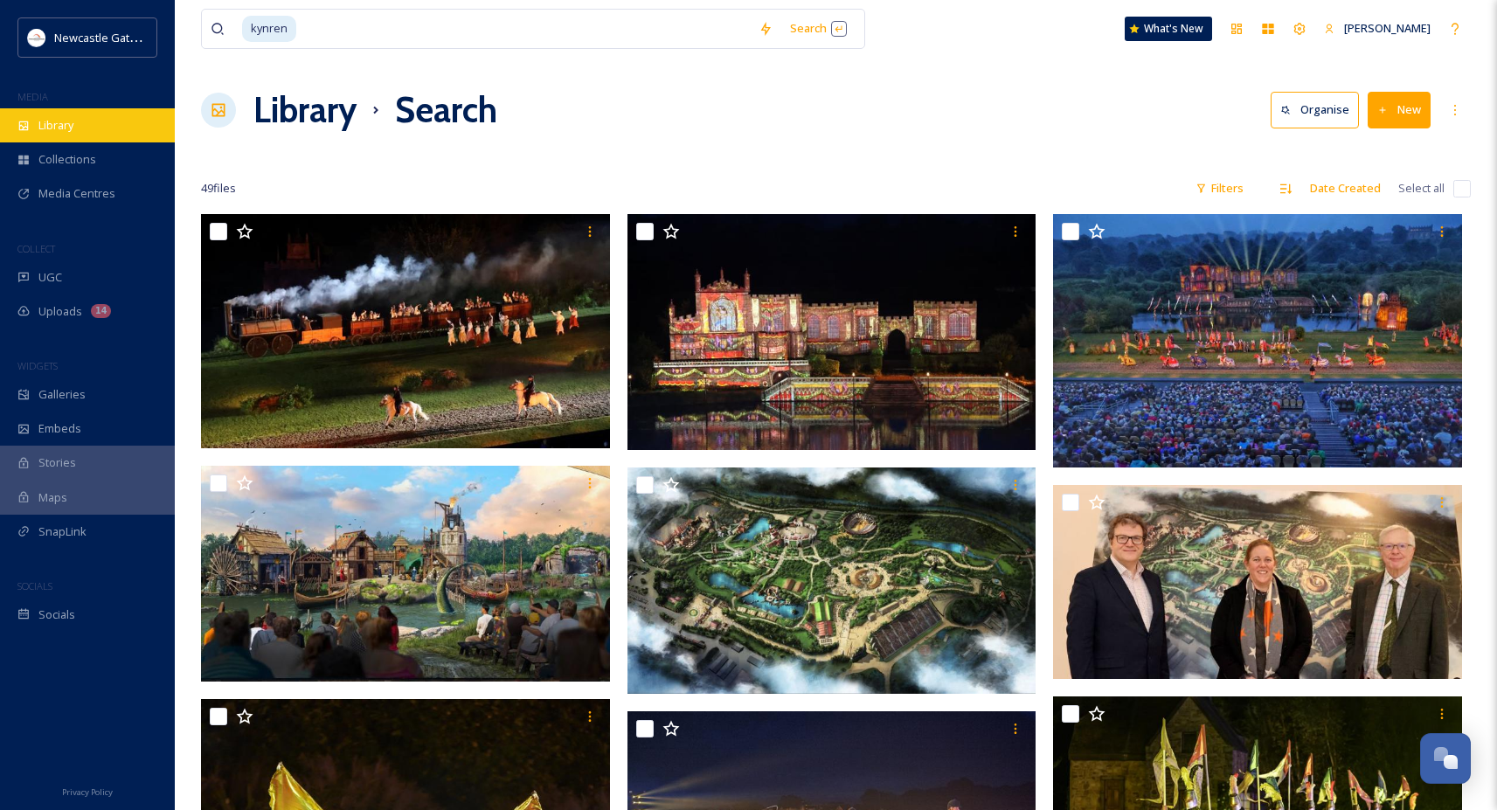
click at [61, 123] on span "Library" at bounding box center [55, 125] width 35 height 17
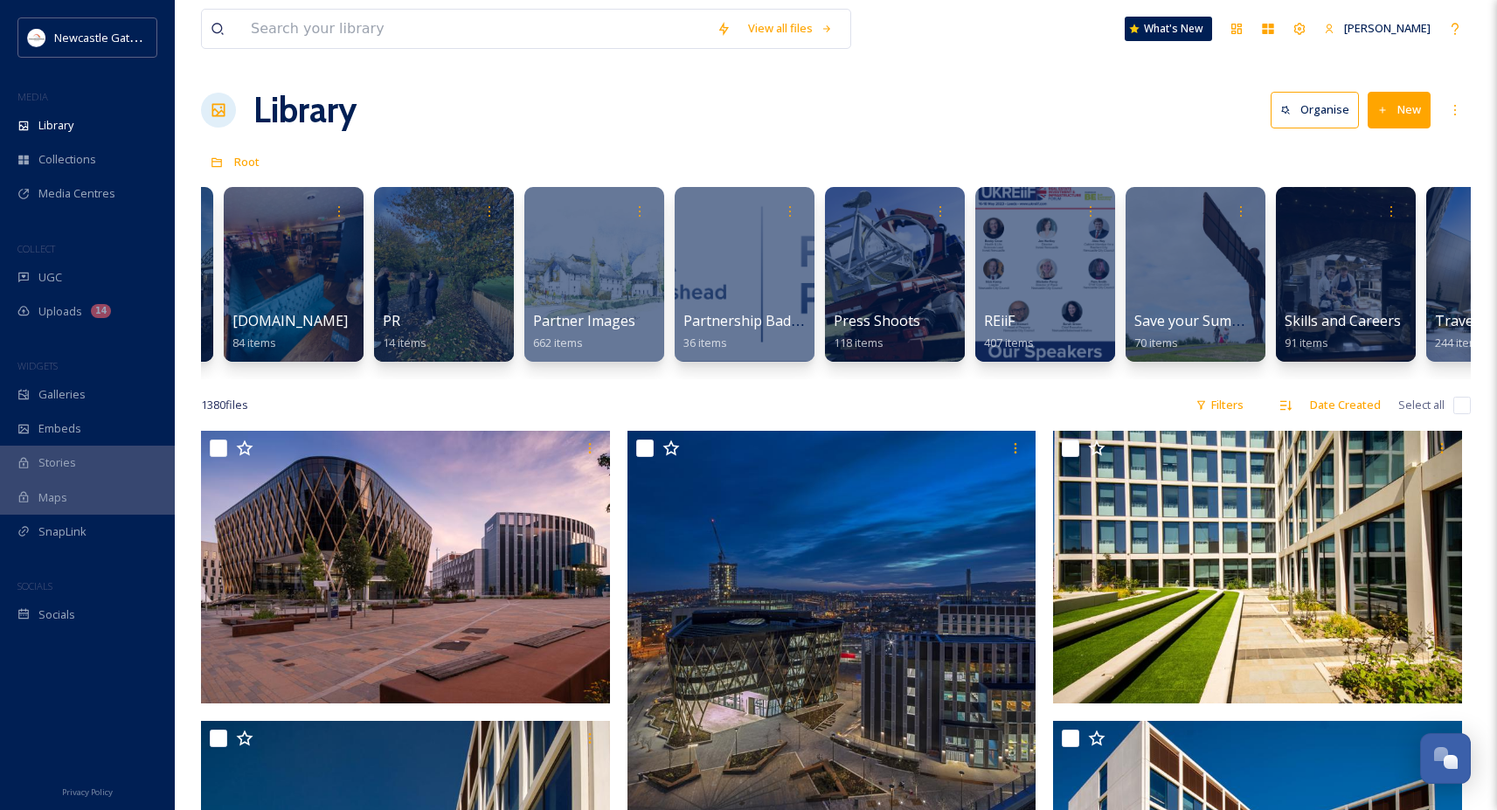
scroll to position [0, 3840]
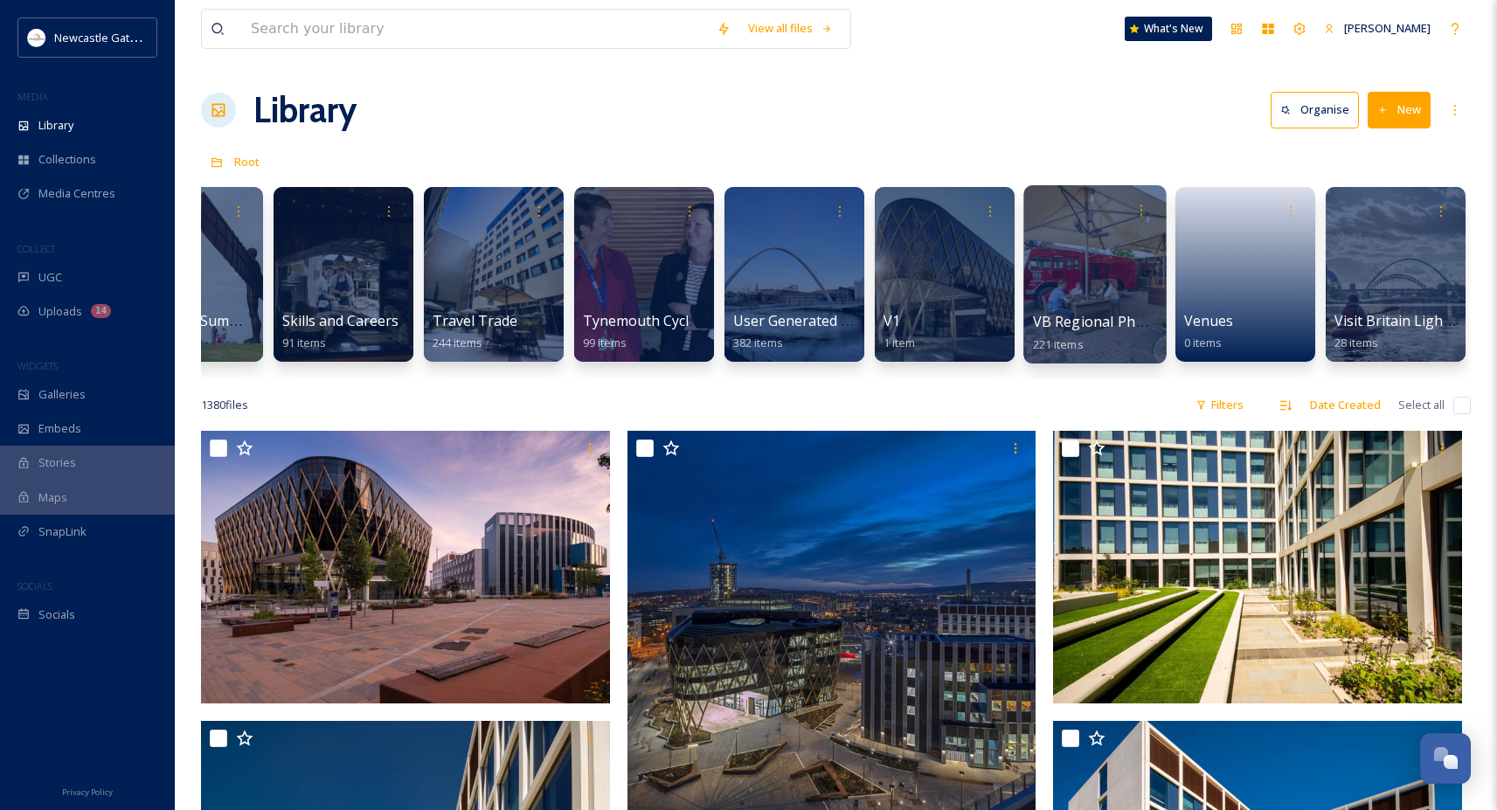
click at [1100, 255] on div at bounding box center [1094, 274] width 142 height 178
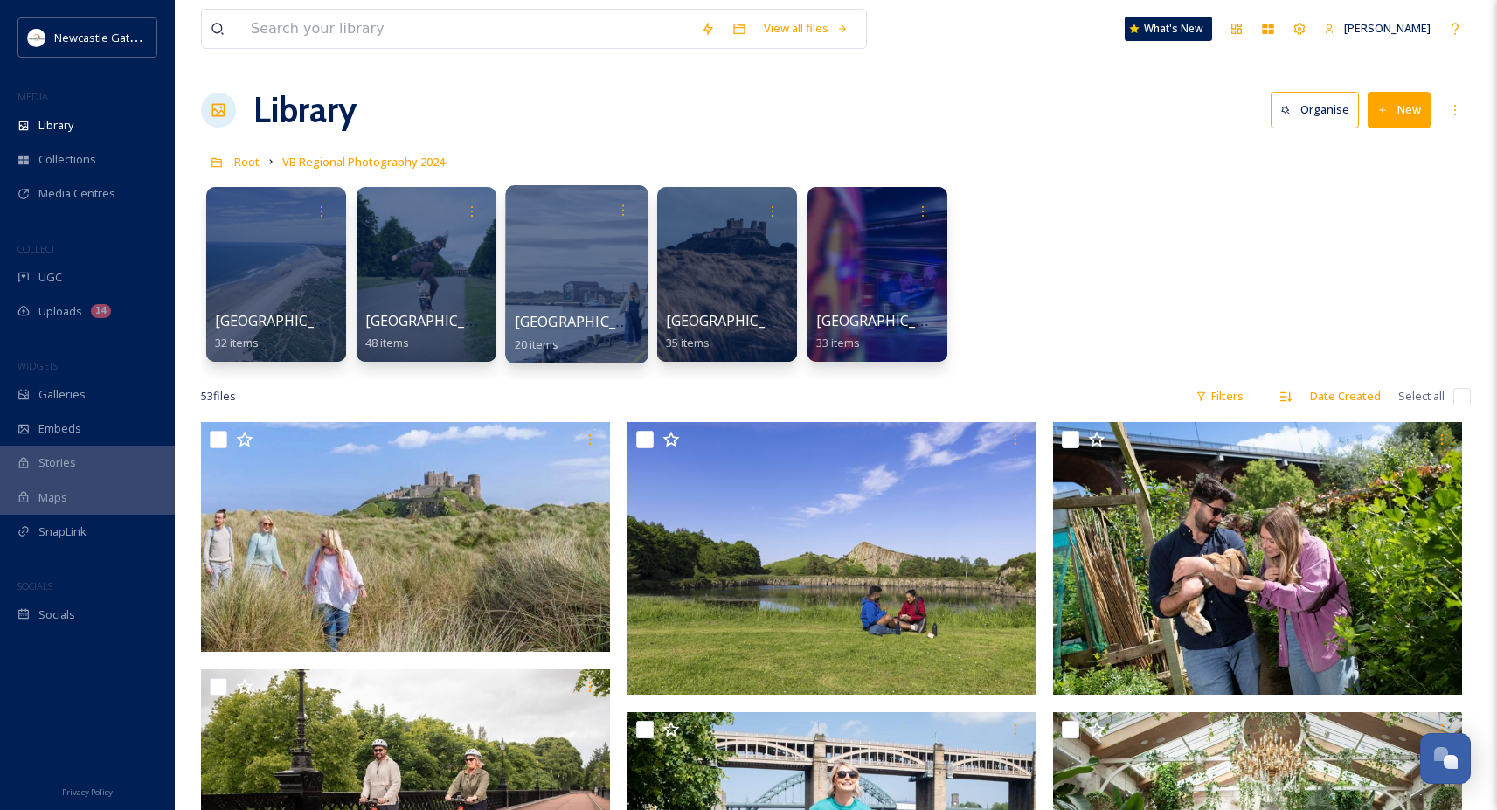
click at [605, 268] on div at bounding box center [576, 274] width 142 height 178
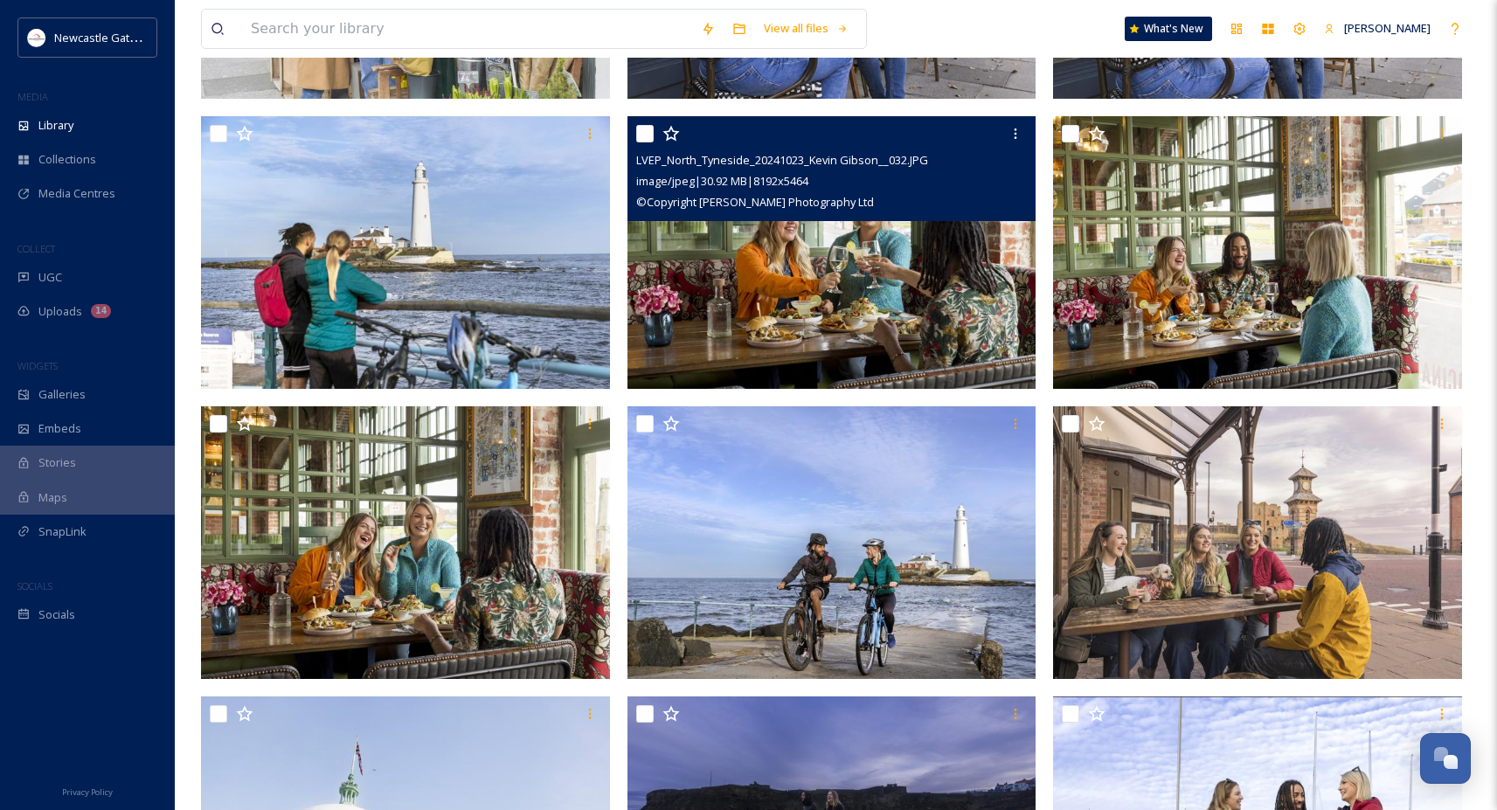
scroll to position [1472, 0]
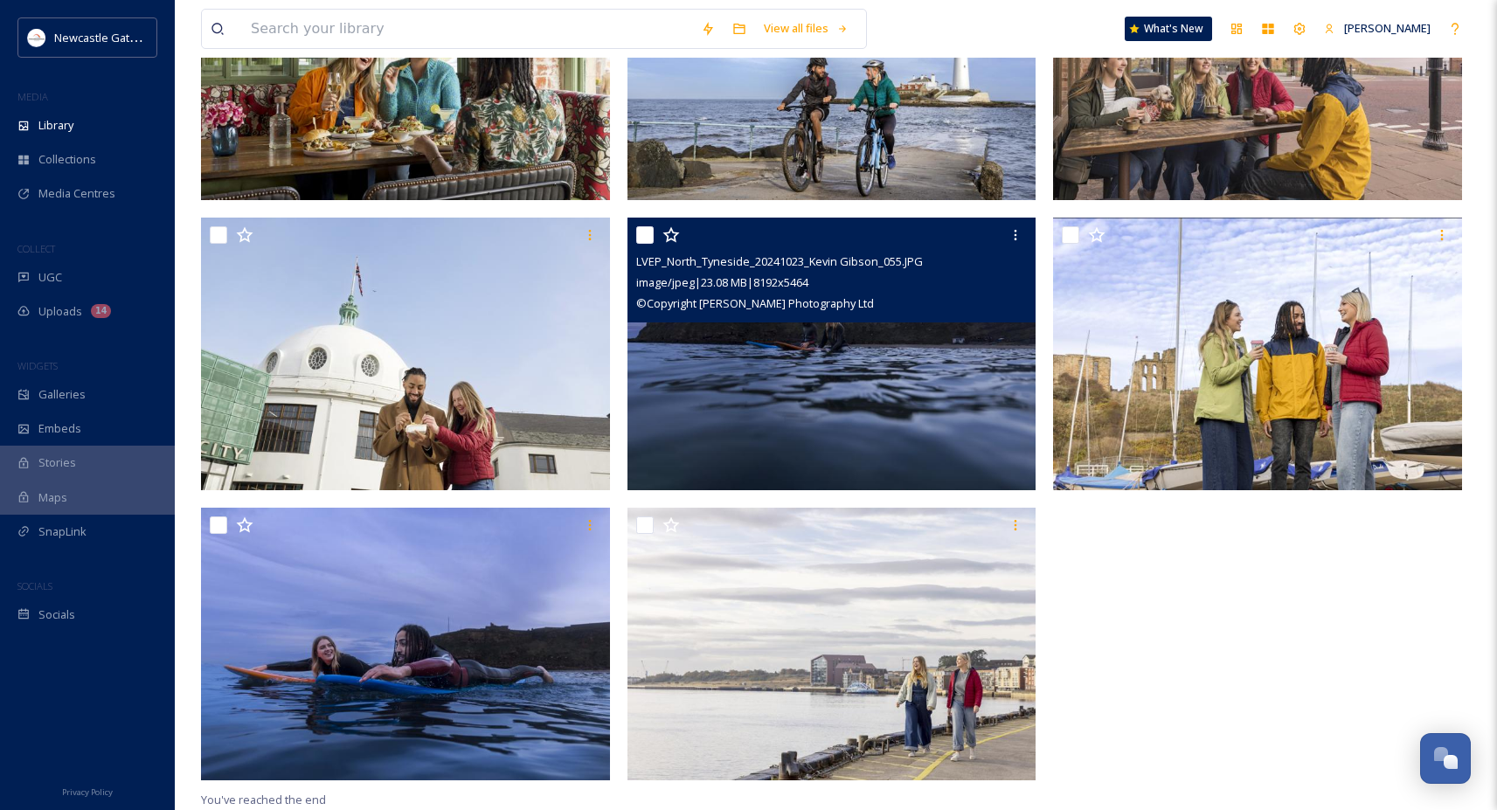
click at [906, 431] on img at bounding box center [831, 354] width 409 height 273
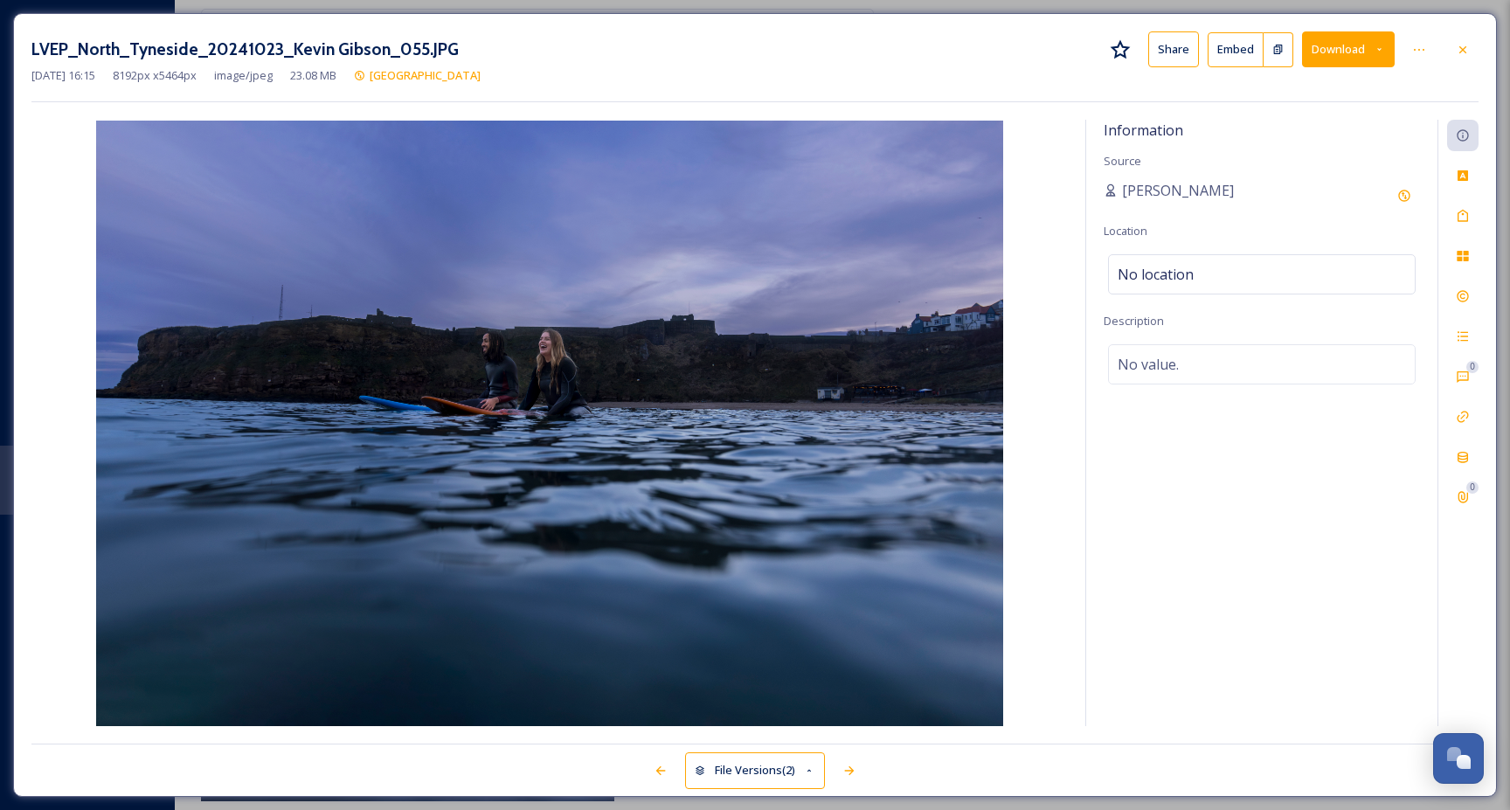
click at [1328, 59] on button "Download" at bounding box center [1348, 49] width 93 height 36
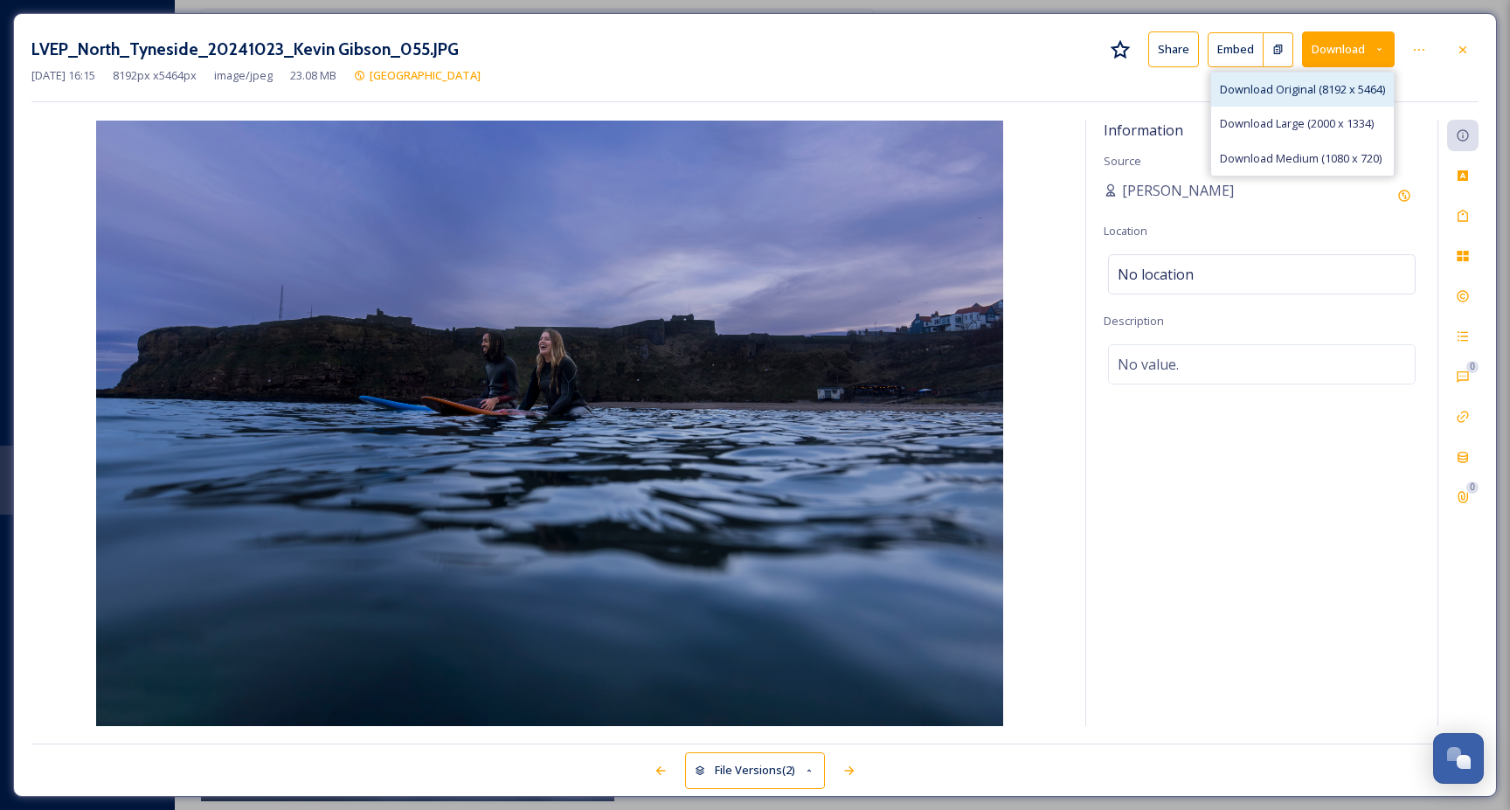
click at [1310, 96] on span "Download Original (8192 x 5464)" at bounding box center [1302, 89] width 165 height 17
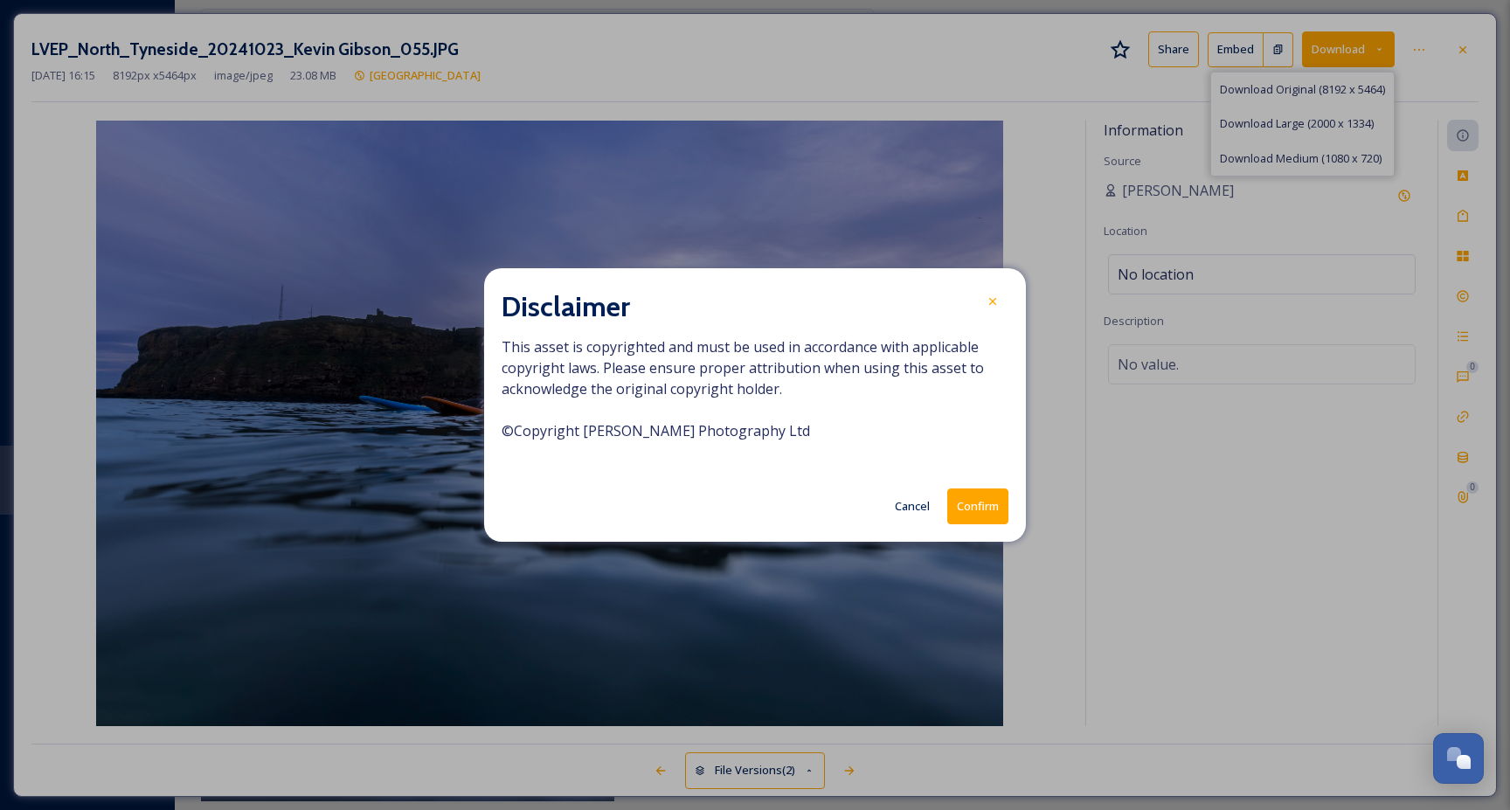
click at [986, 510] on button "Confirm" at bounding box center [977, 506] width 61 height 36
